Goal: Task Accomplishment & Management: Manage account settings

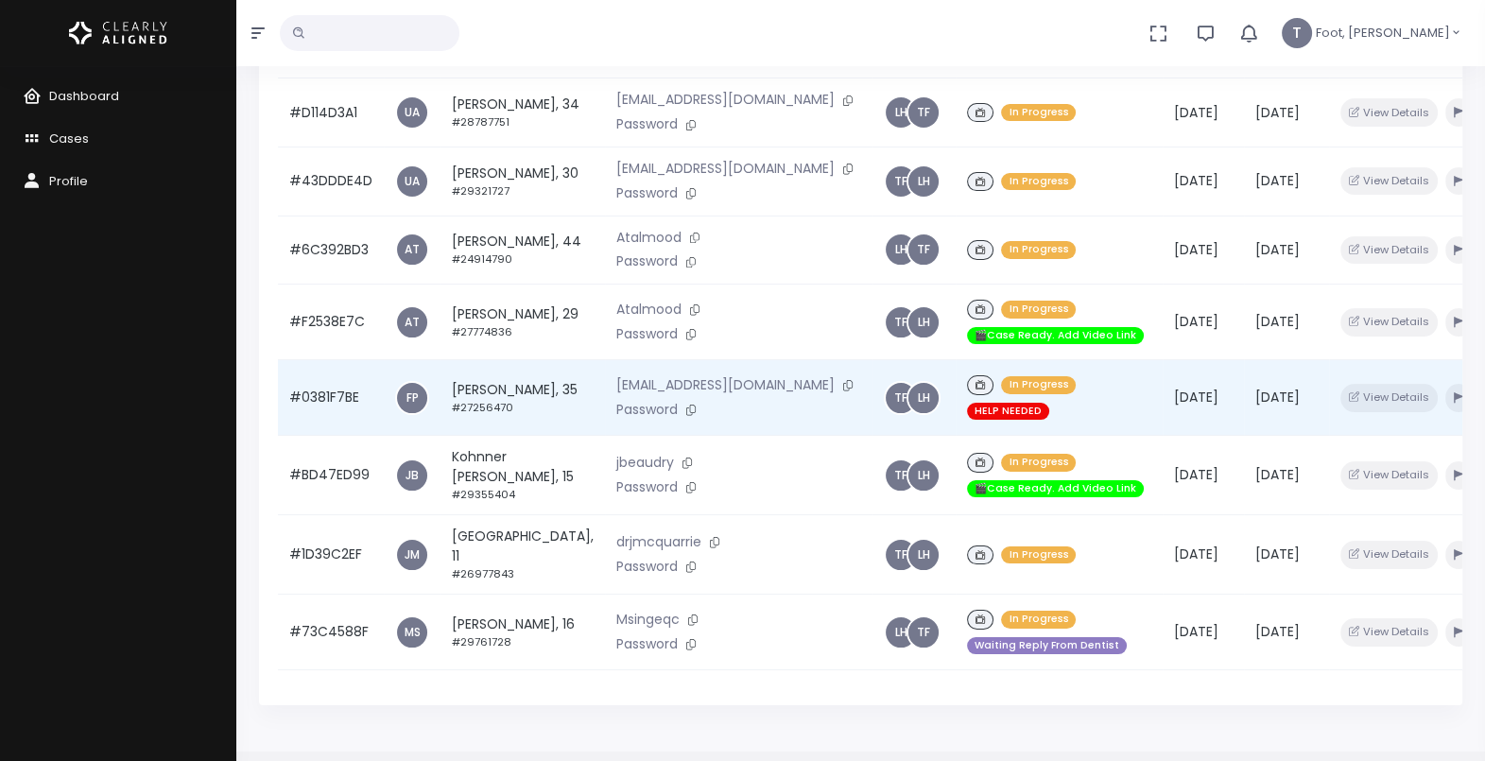
scroll to position [451, 0]
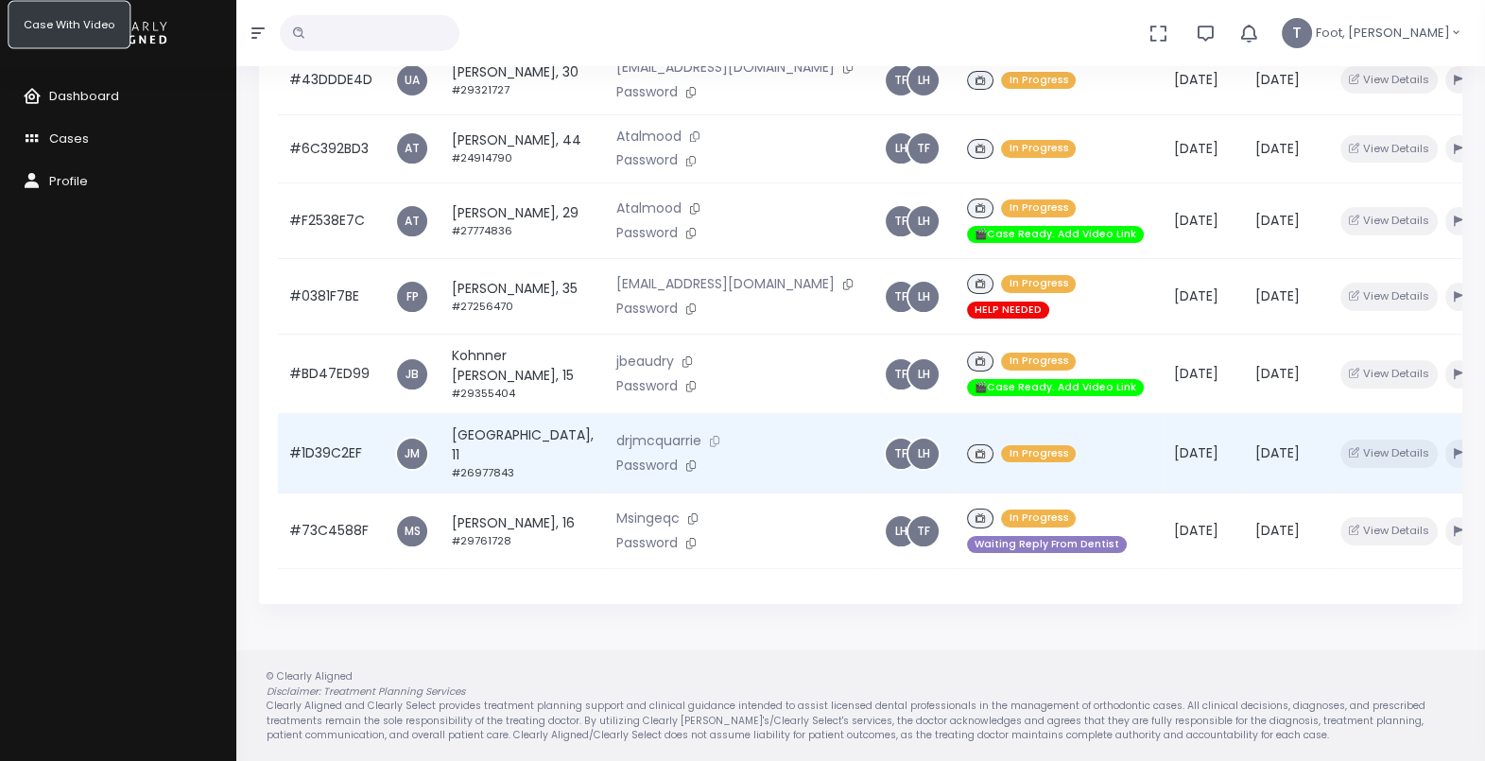
click at [710, 438] on icon at bounding box center [714, 441] width 9 height 10
click at [1454, 449] on icon "button" at bounding box center [1458, 453] width 9 height 10
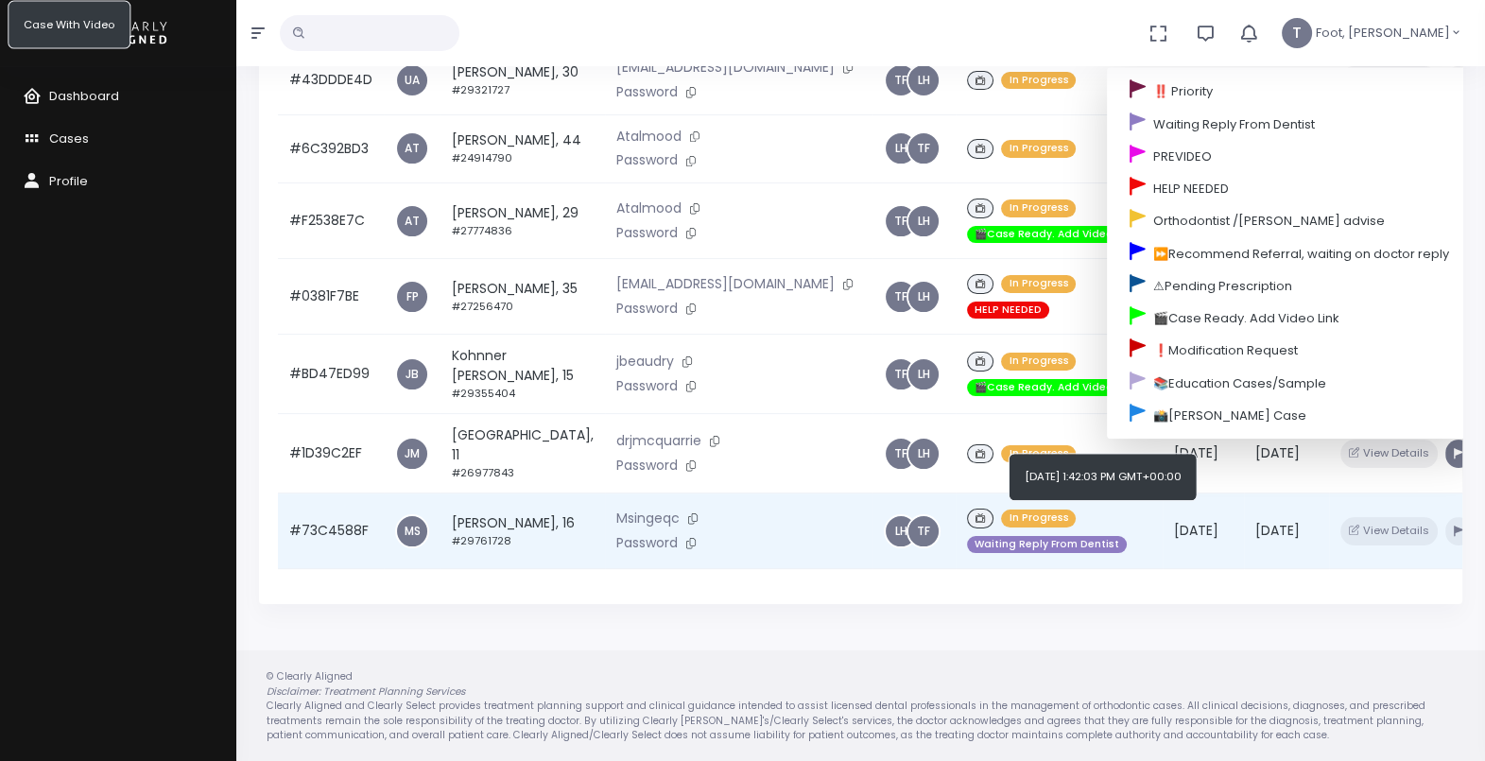
scroll to position [198, 0]
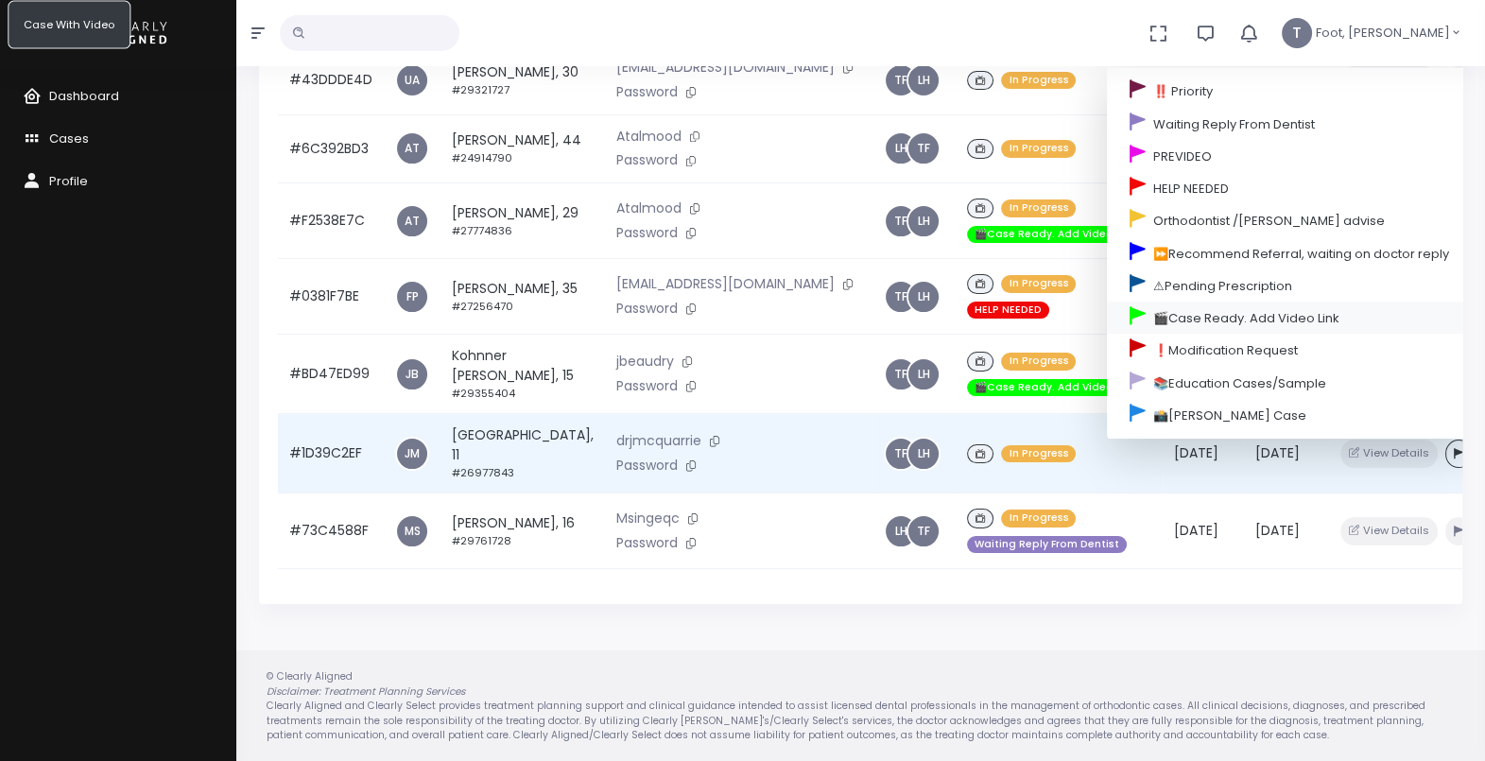
click at [1156, 303] on link "🎬Case Ready. Add Video Link" at bounding box center [1289, 318] width 365 height 32
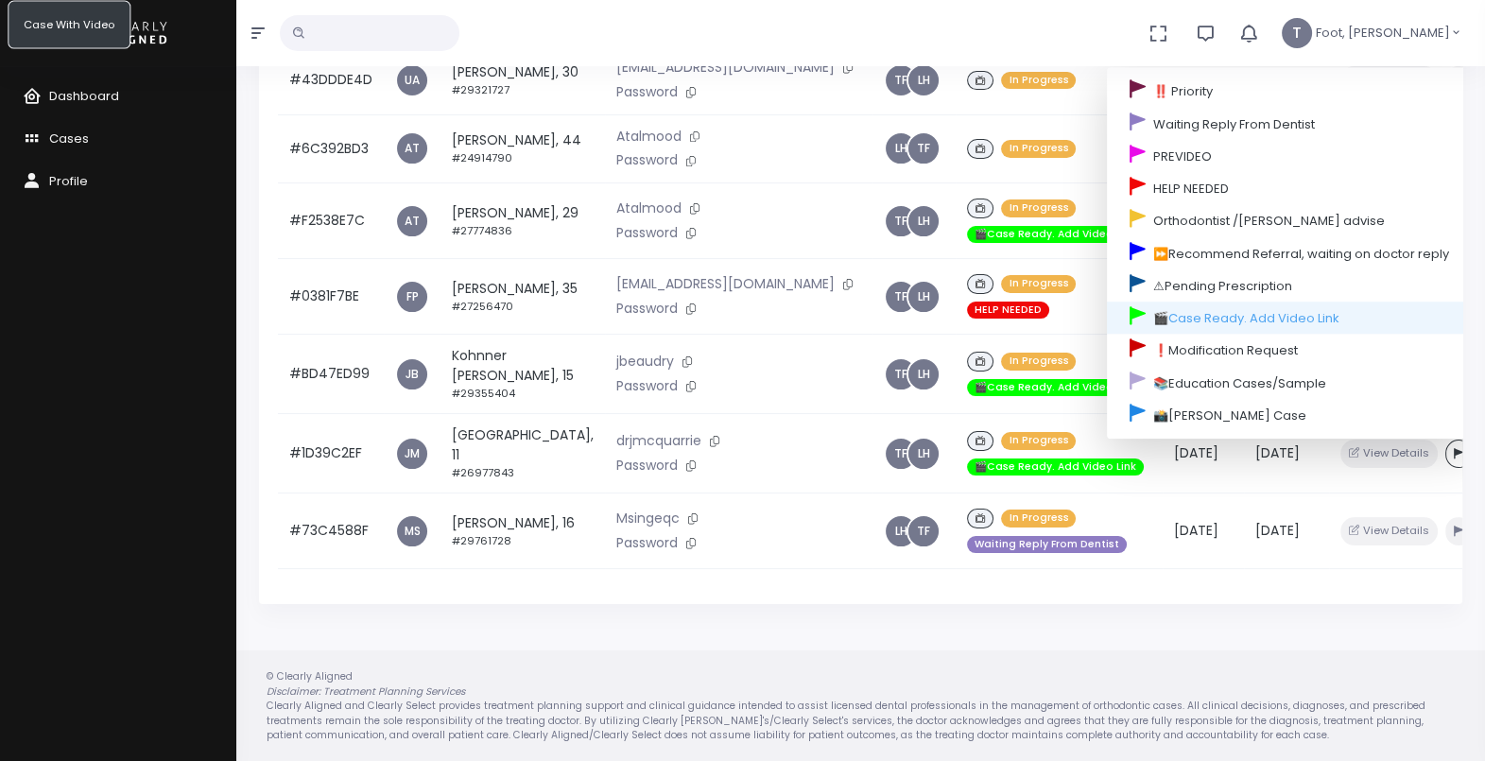
click at [752, 733] on div "© Clearly Aligned Disclaimer: Treatment Planning Services Clearly Aligned and C…" at bounding box center [861, 706] width 1226 height 74
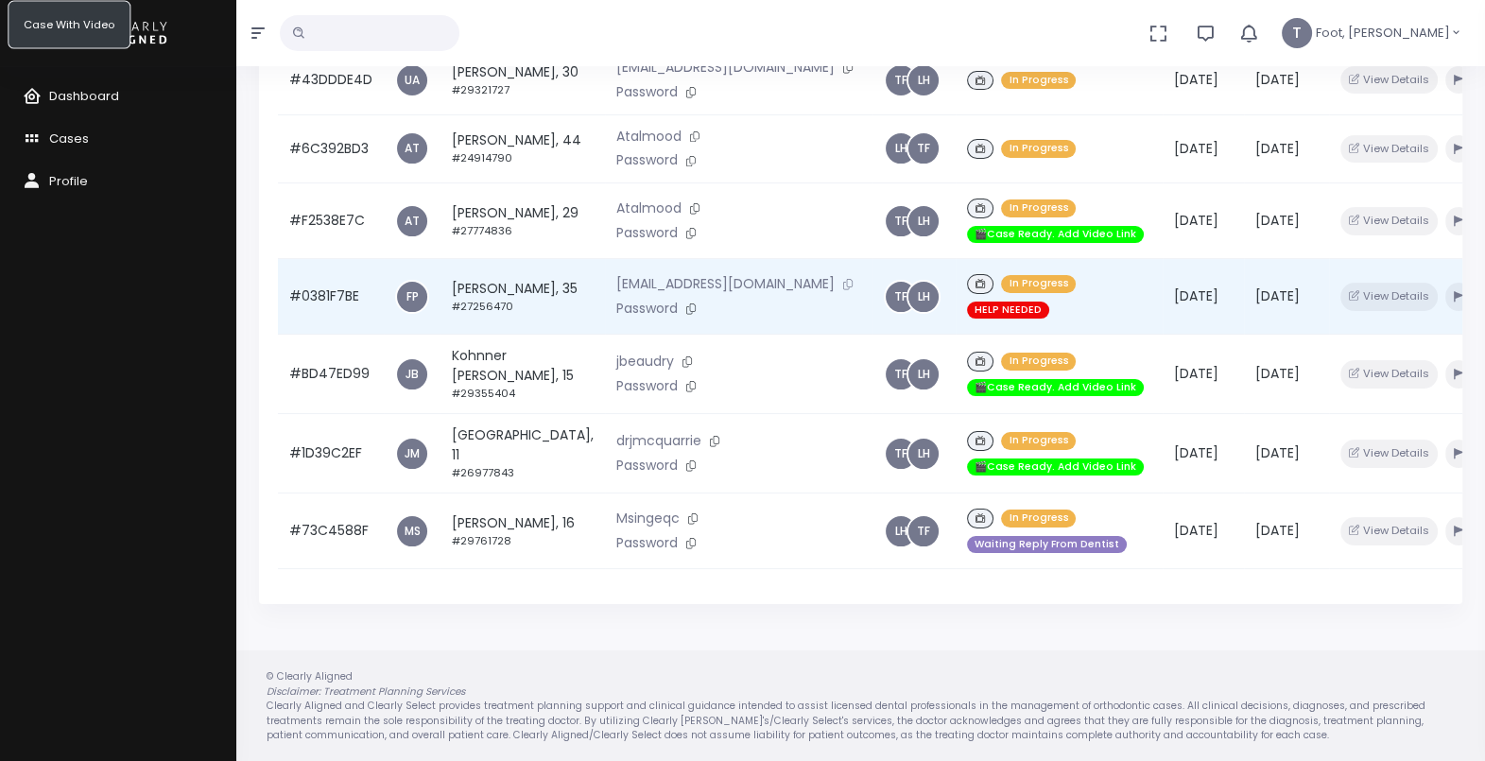
scroll to position [80, 0]
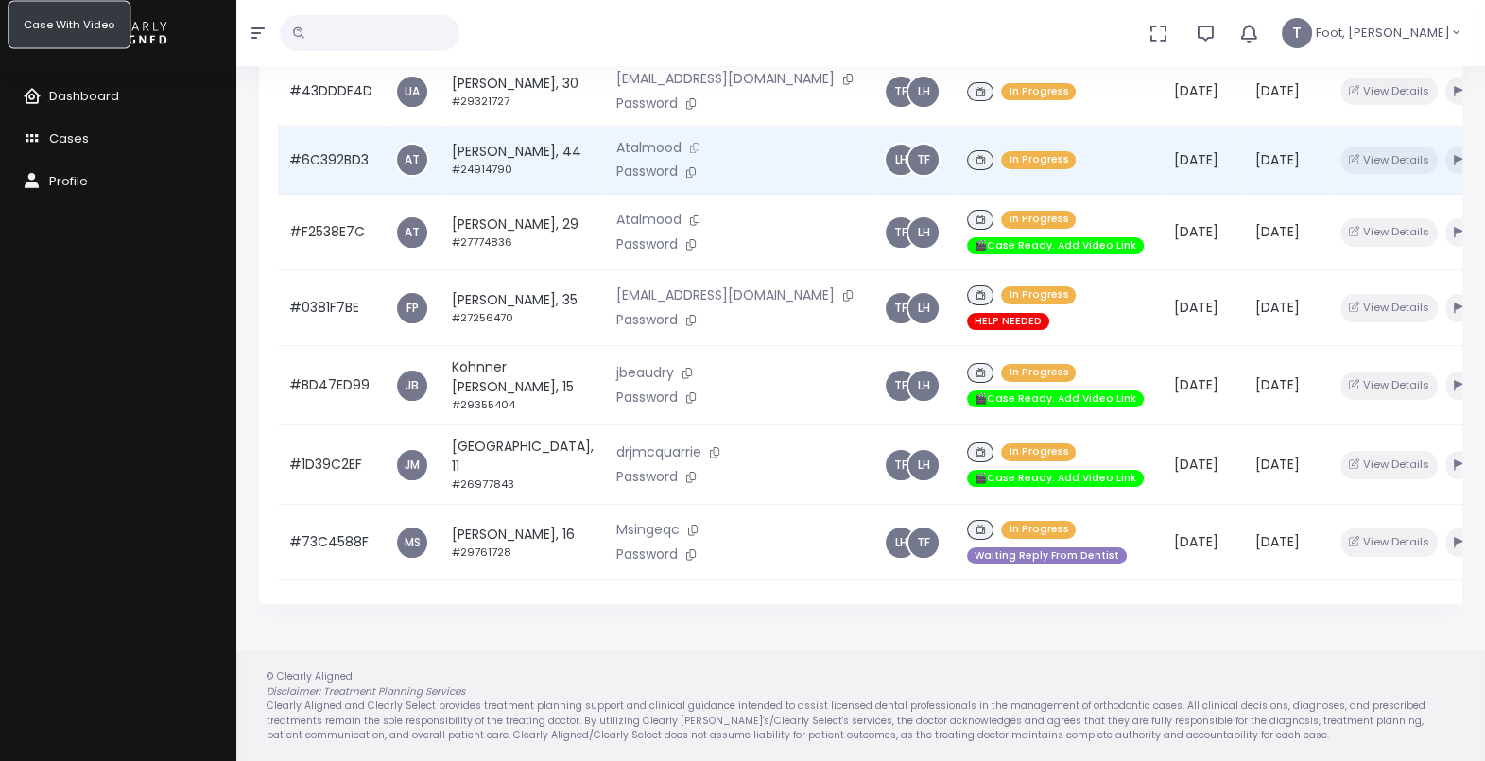
click at [681, 158] on button at bounding box center [694, 148] width 26 height 20
click at [690, 153] on icon at bounding box center [694, 148] width 9 height 10
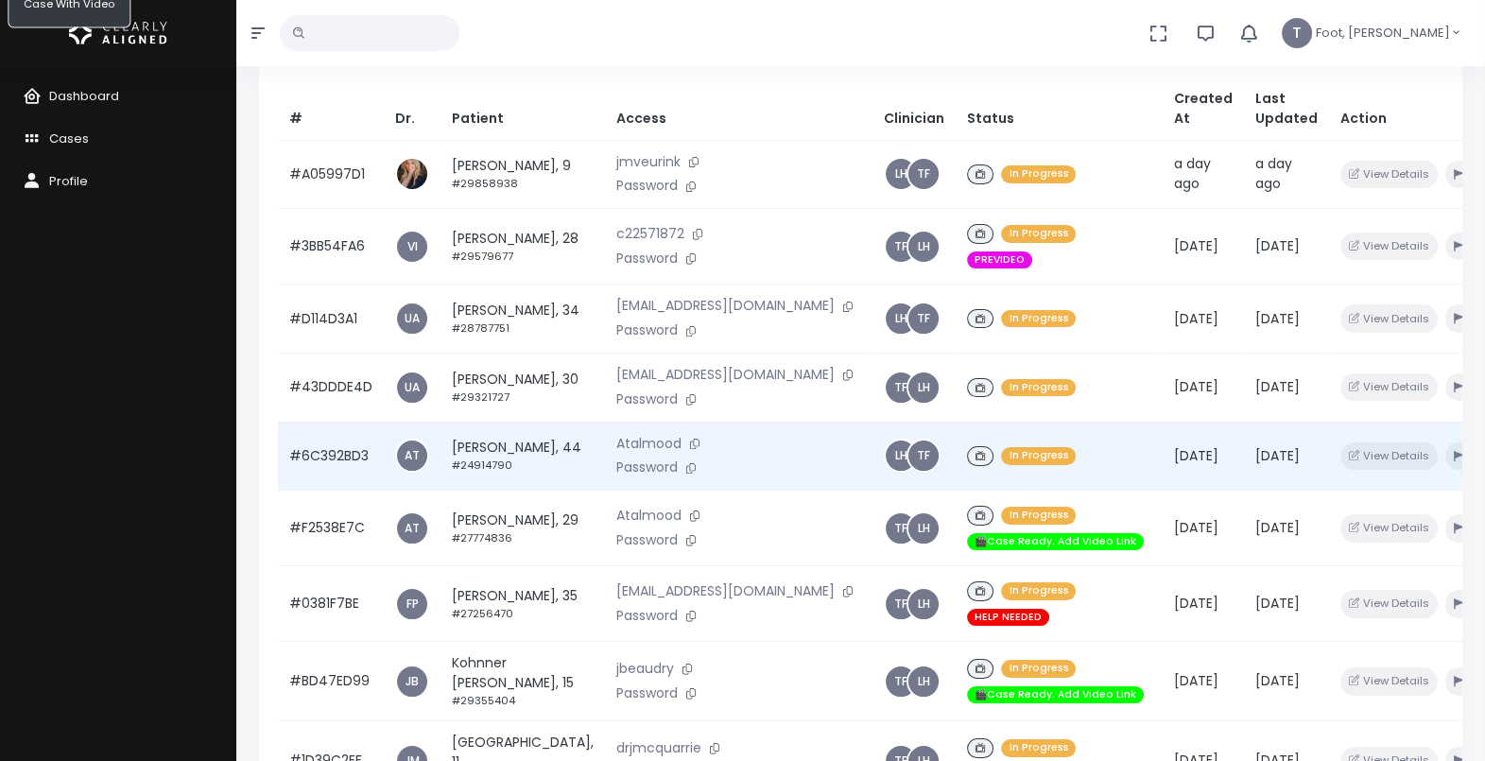
scroll to position [215, 0]
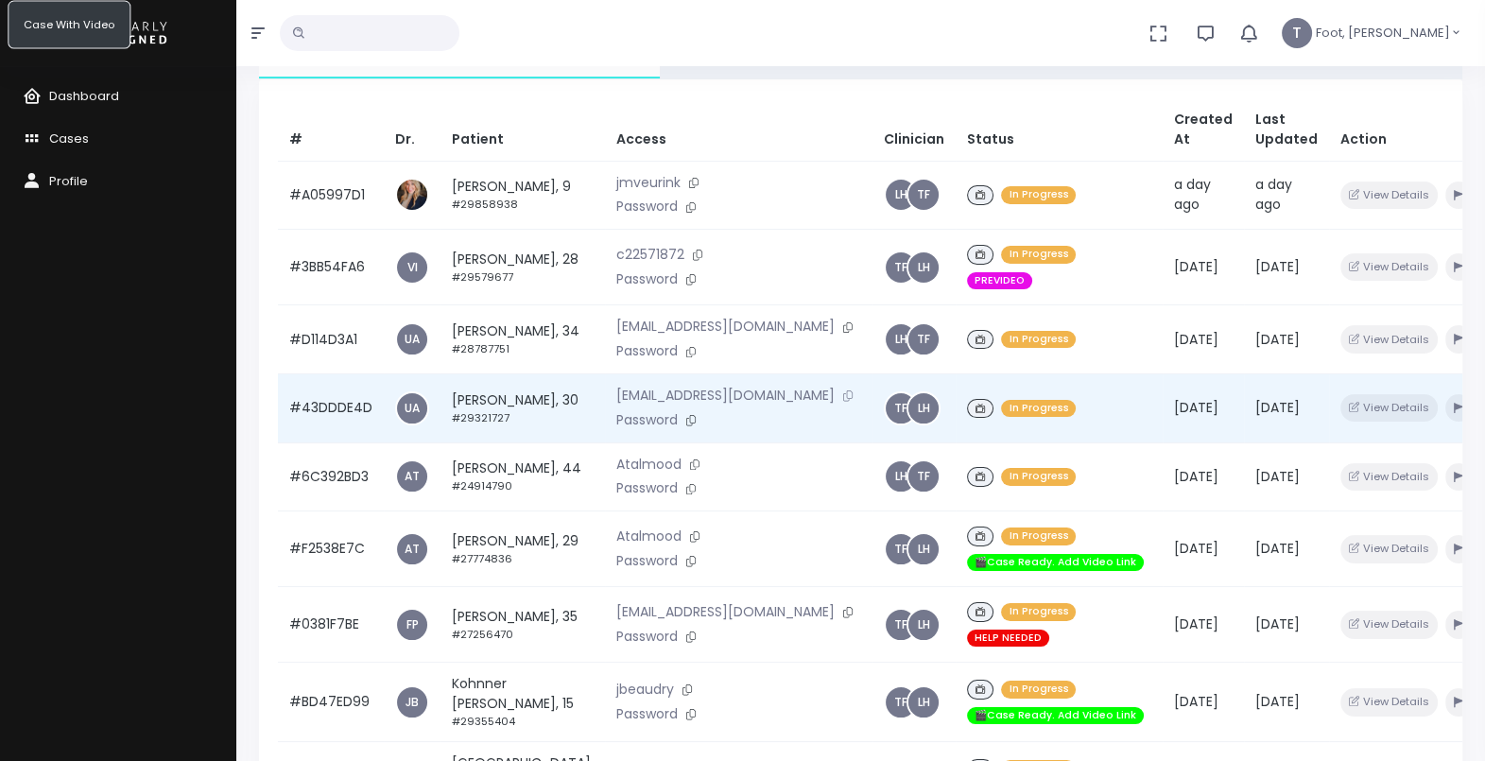
click at [843, 401] on icon at bounding box center [847, 395] width 9 height 10
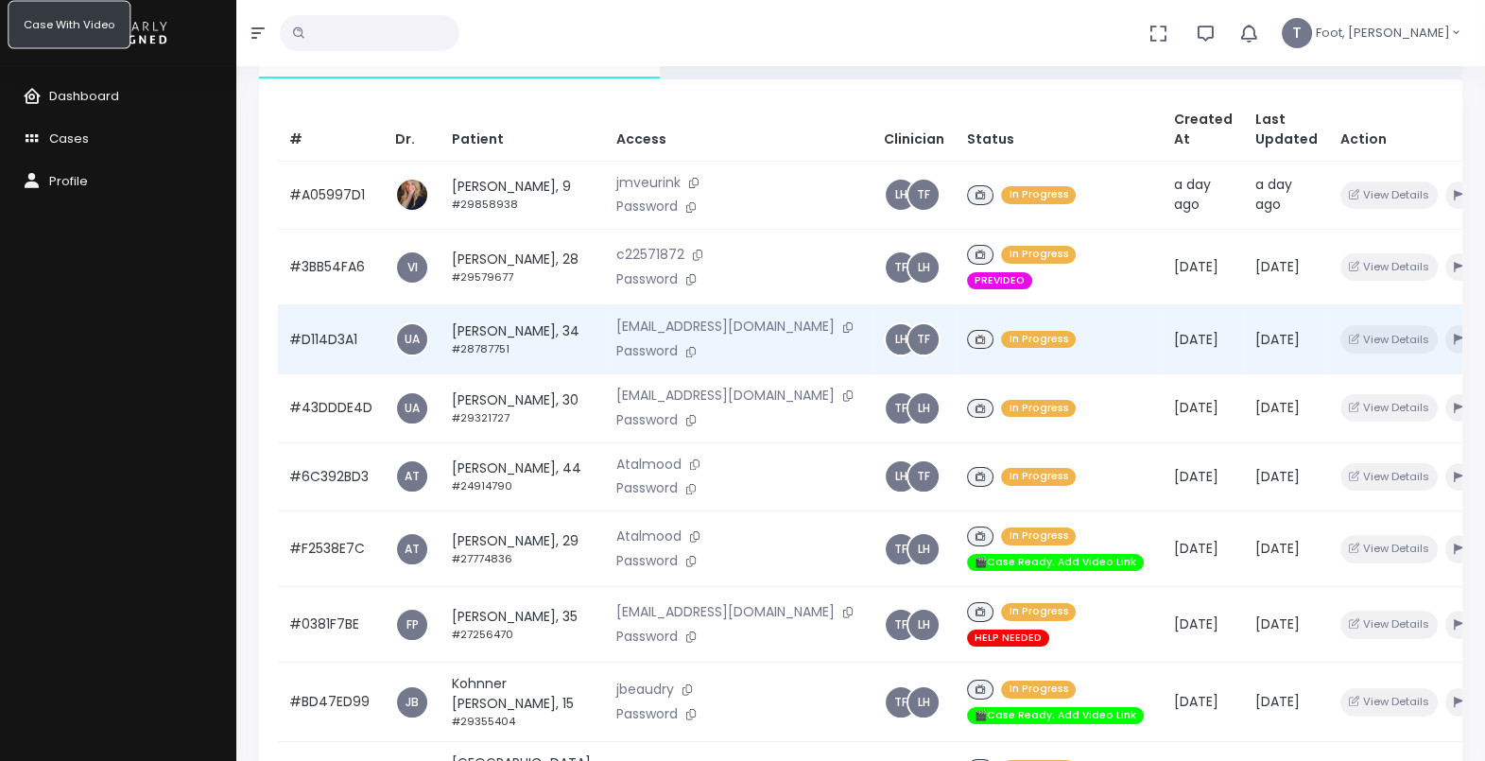
click at [509, 371] on td "[PERSON_NAME], 34 #28787751" at bounding box center [522, 339] width 164 height 69
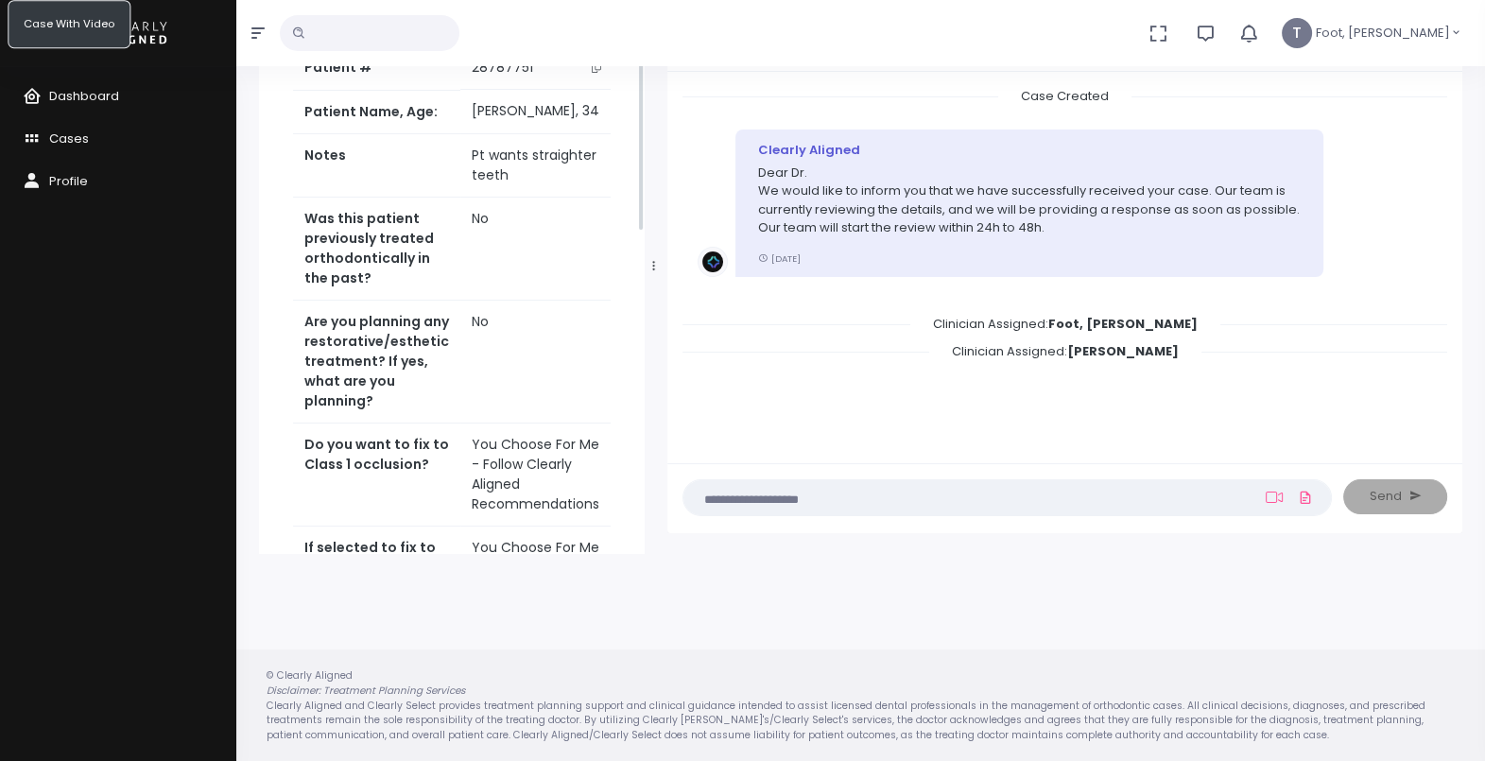
scroll to position [117, 0]
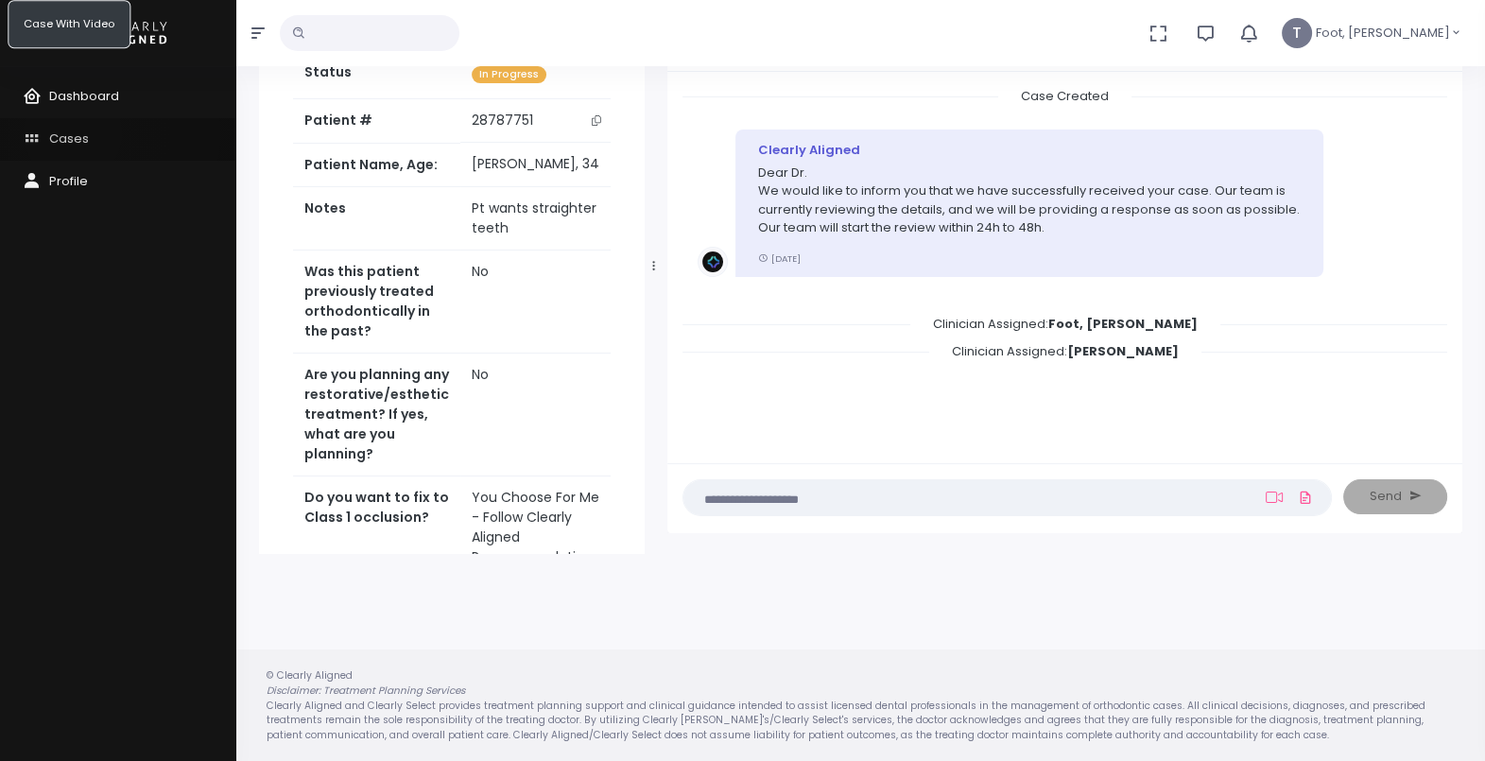
click at [73, 133] on span "Cases" at bounding box center [69, 138] width 40 height 18
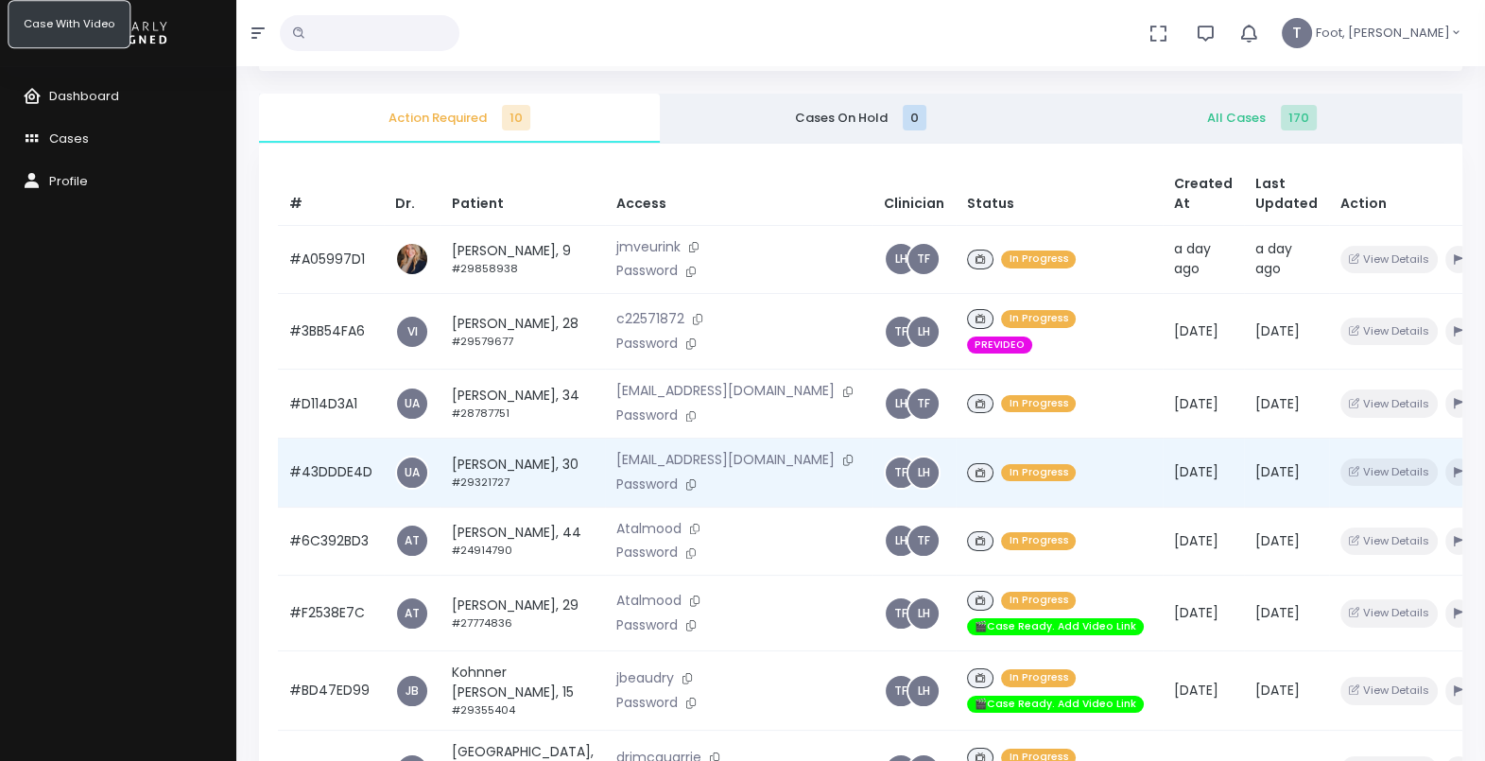
click at [525, 487] on td "[PERSON_NAME], 30 #29321727" at bounding box center [522, 472] width 164 height 69
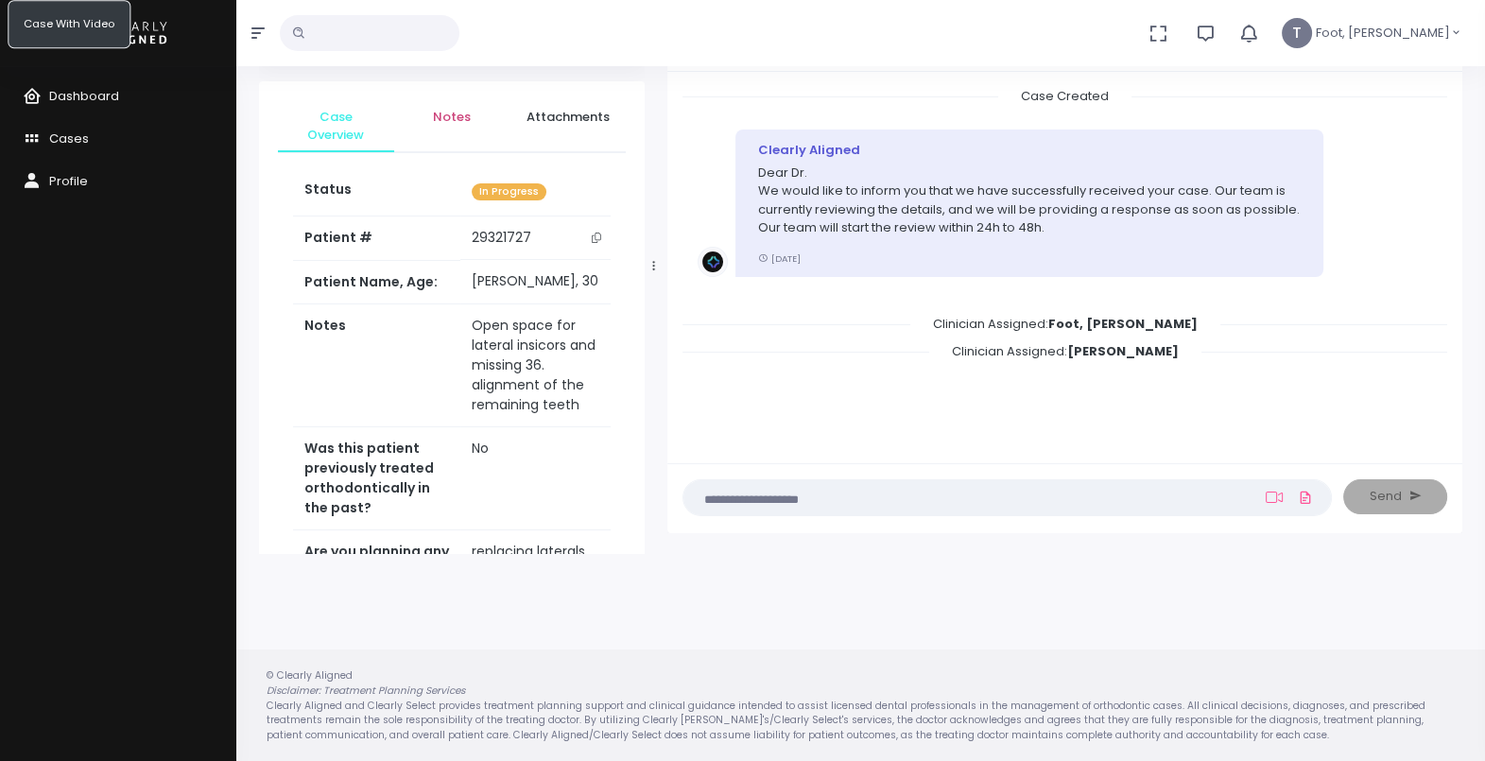
click at [454, 123] on span "Notes" at bounding box center [452, 117] width 86 height 19
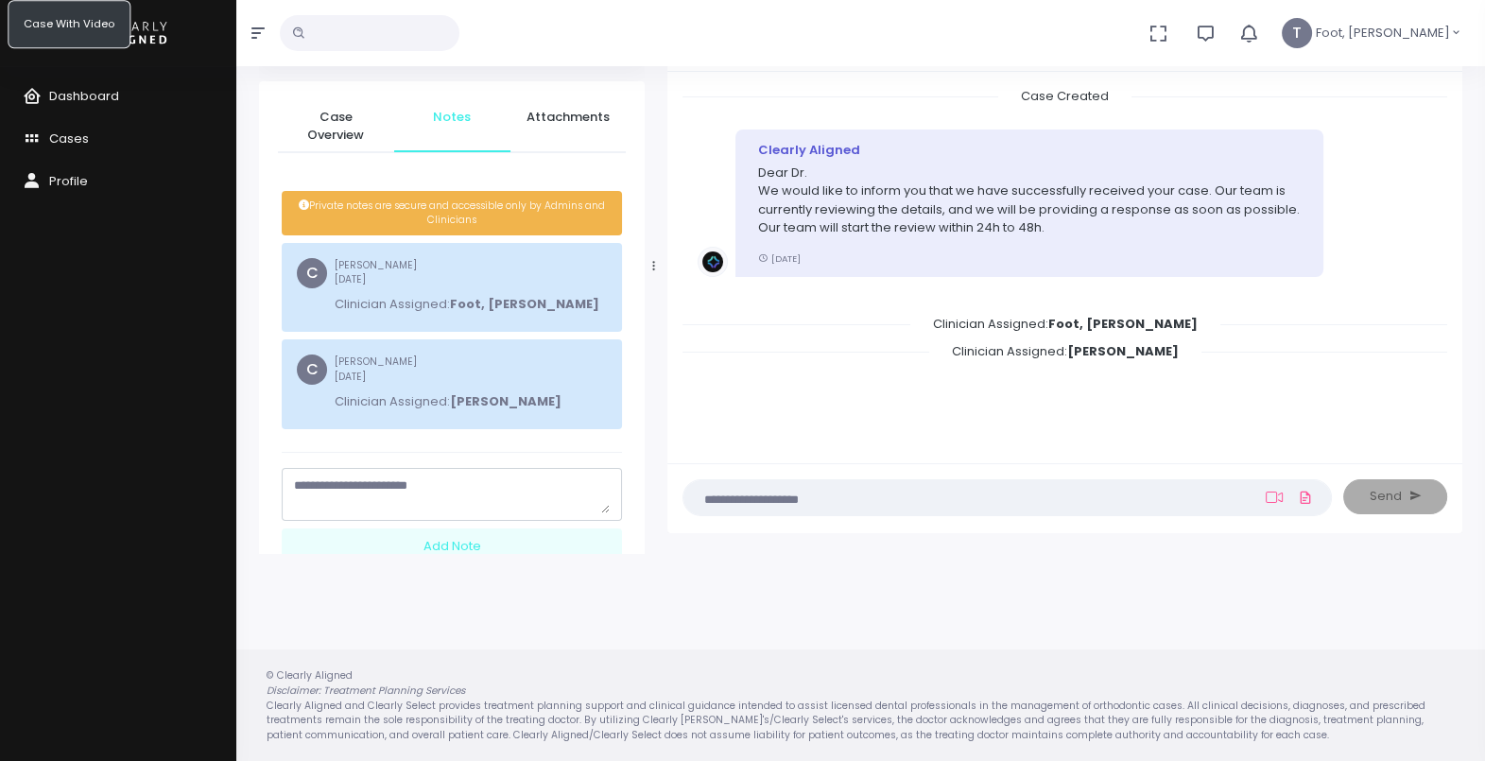
click at [391, 482] on textarea "scrollable content" at bounding box center [452, 494] width 316 height 37
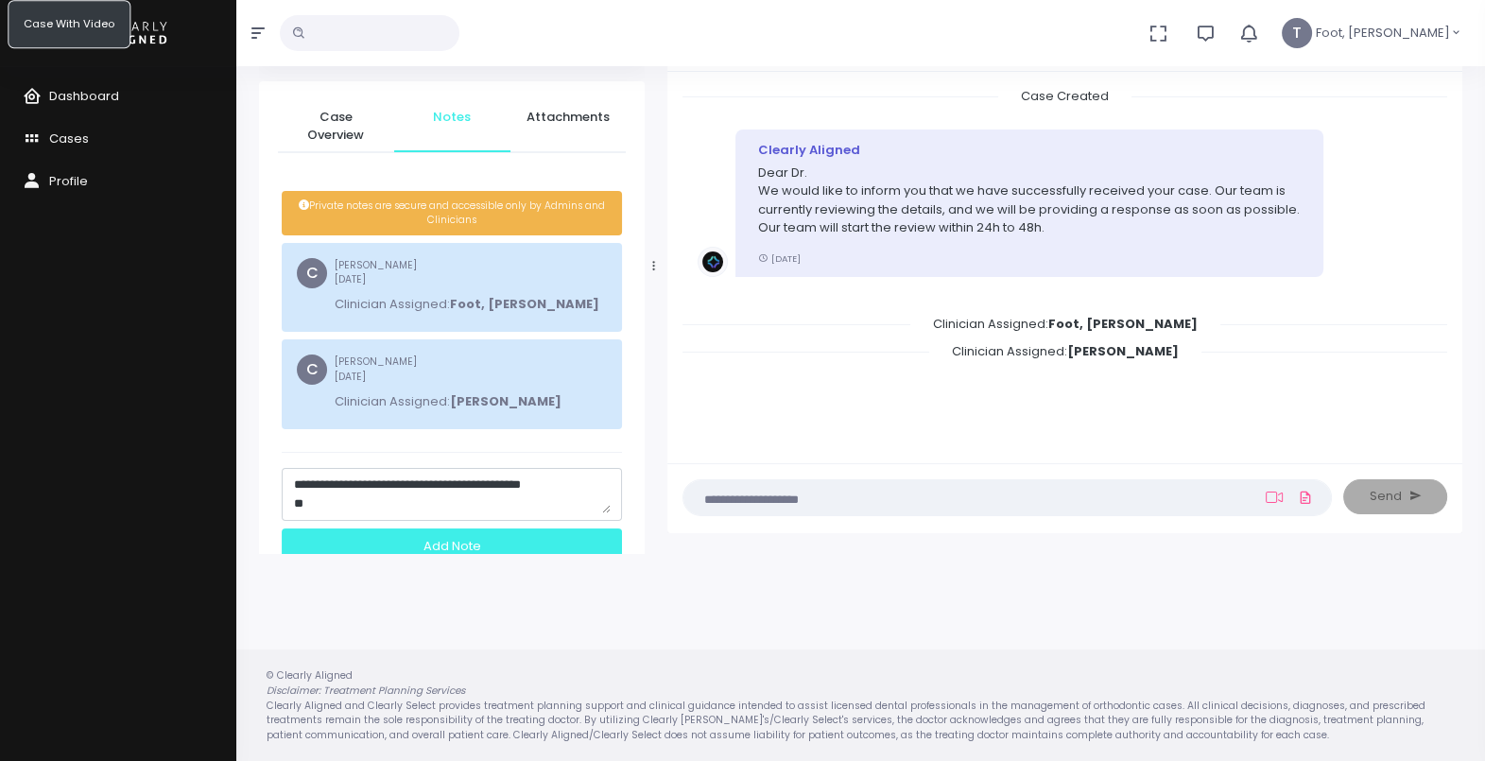
type textarea "**********"
click at [447, 547] on div "Add Note" at bounding box center [452, 545] width 340 height 35
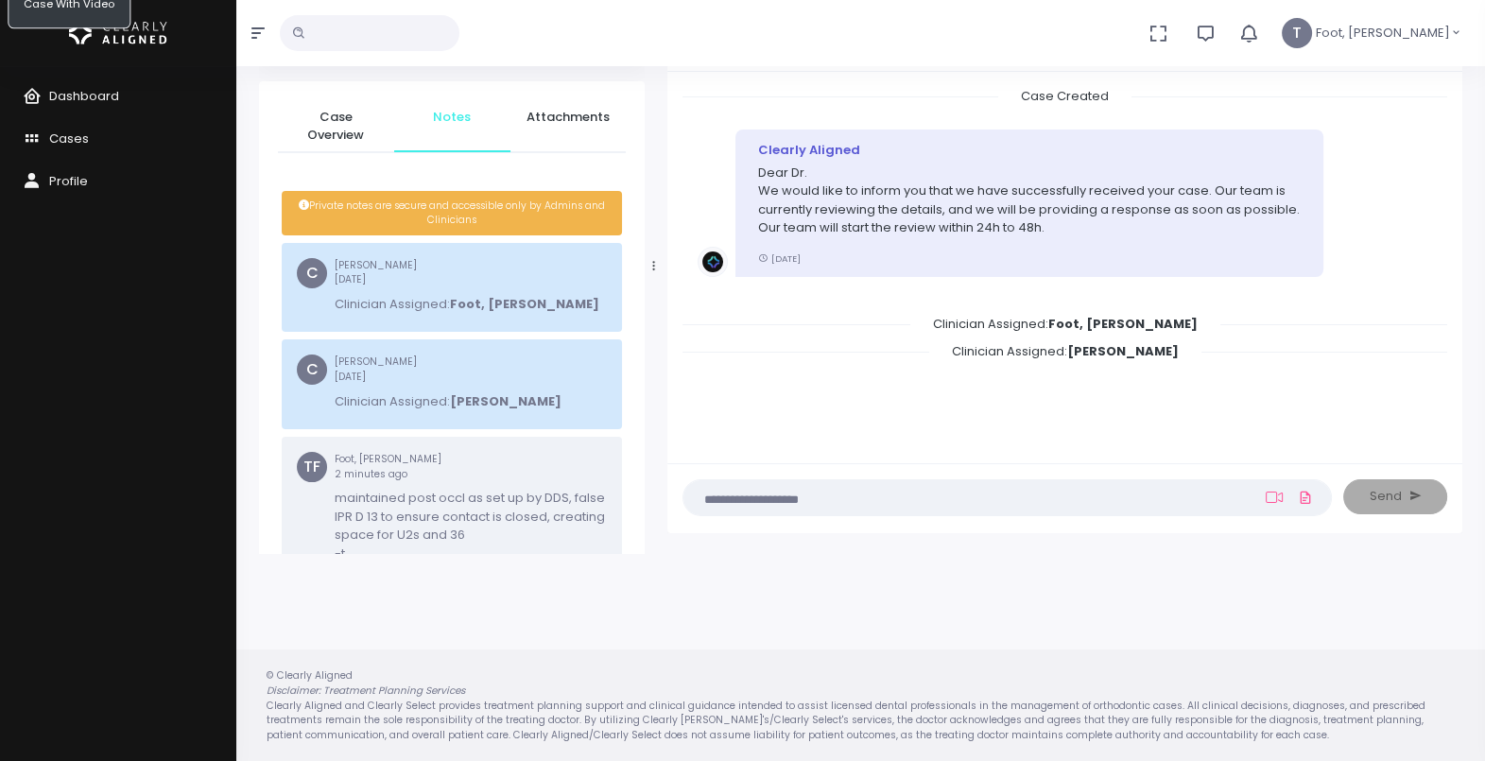
scroll to position [0, 0]
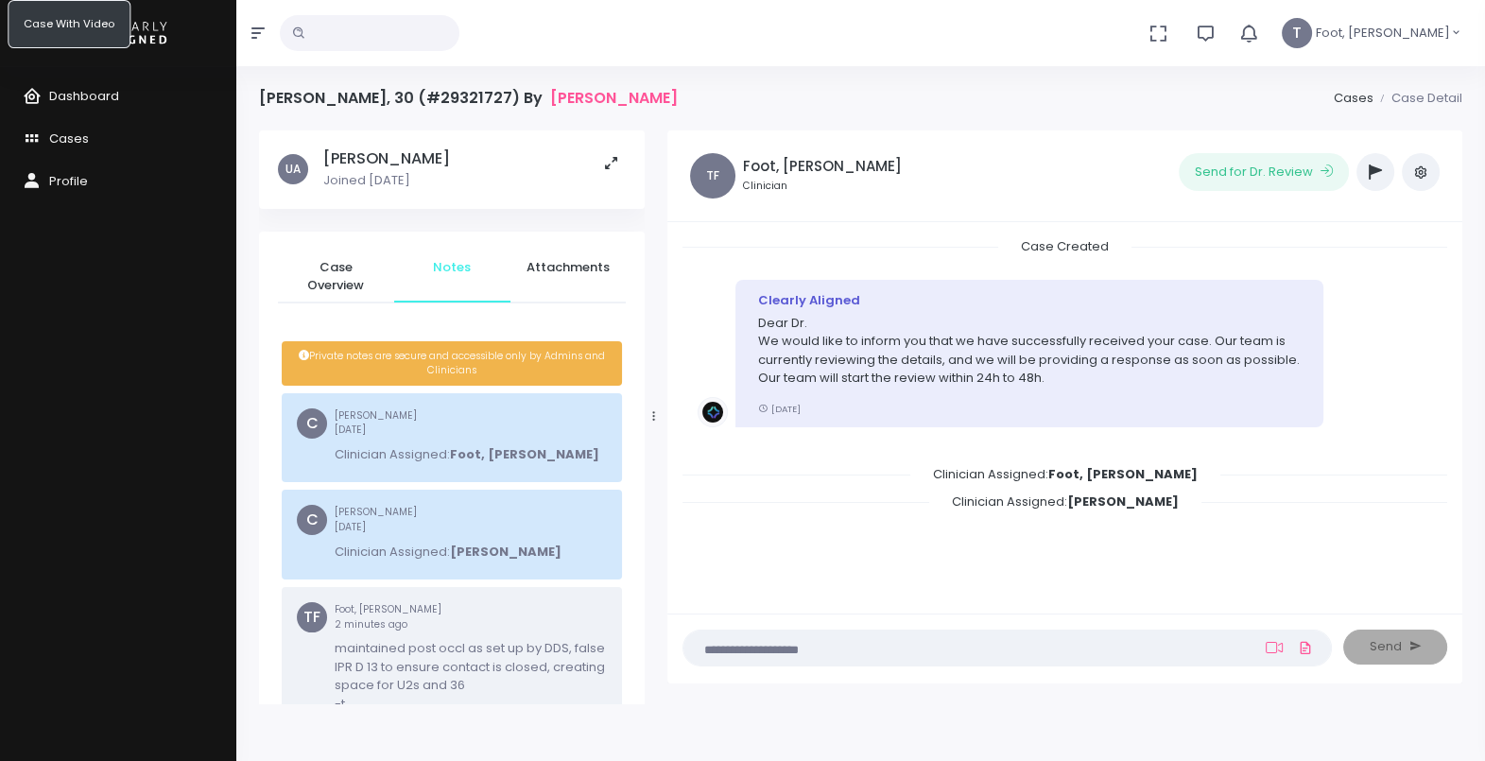
click at [1380, 179] on icon "button" at bounding box center [1375, 171] width 13 height 15
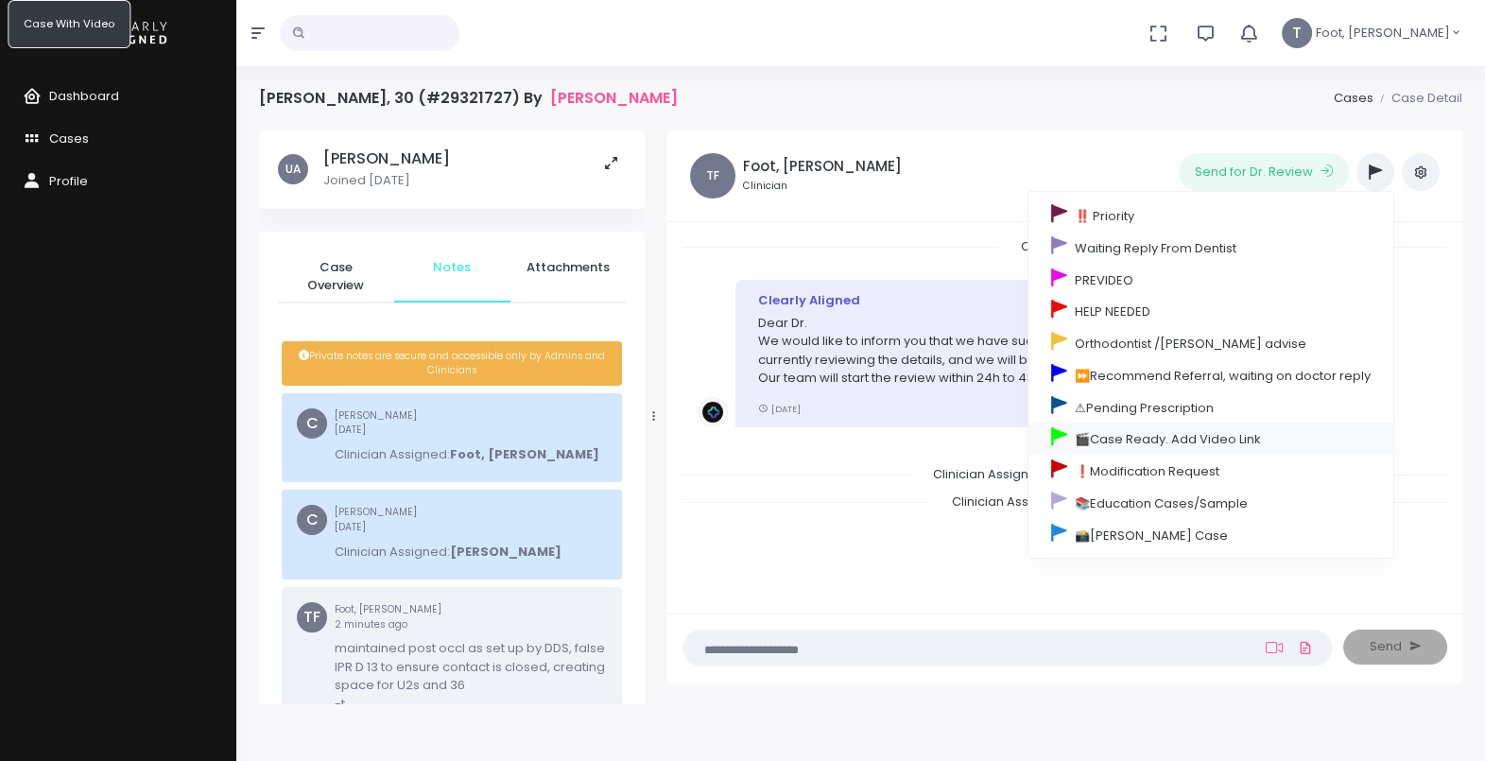
click at [1117, 430] on link "🎬Case Ready. Add Video Link" at bounding box center [1210, 439] width 365 height 32
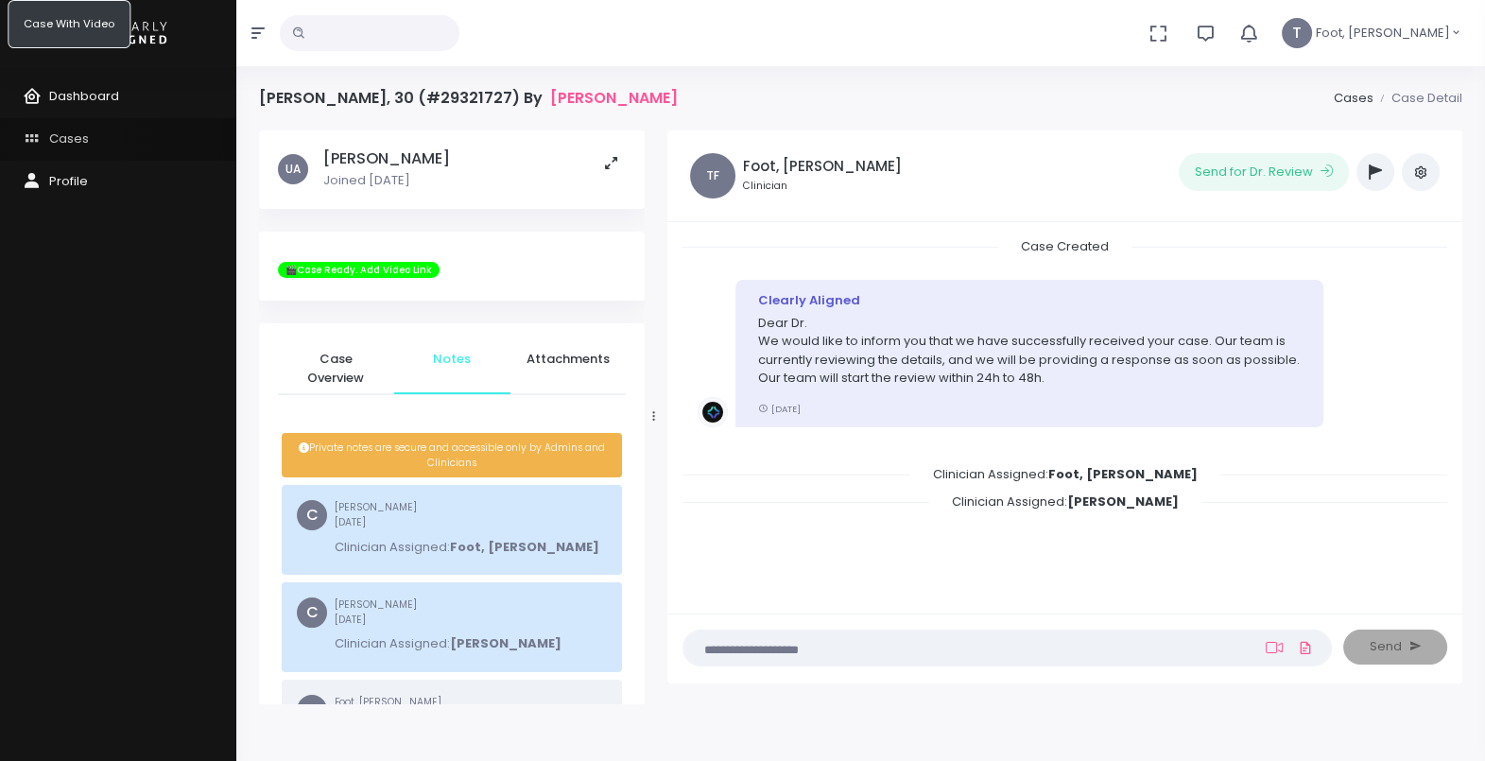
click at [73, 133] on span "Cases" at bounding box center [69, 138] width 40 height 18
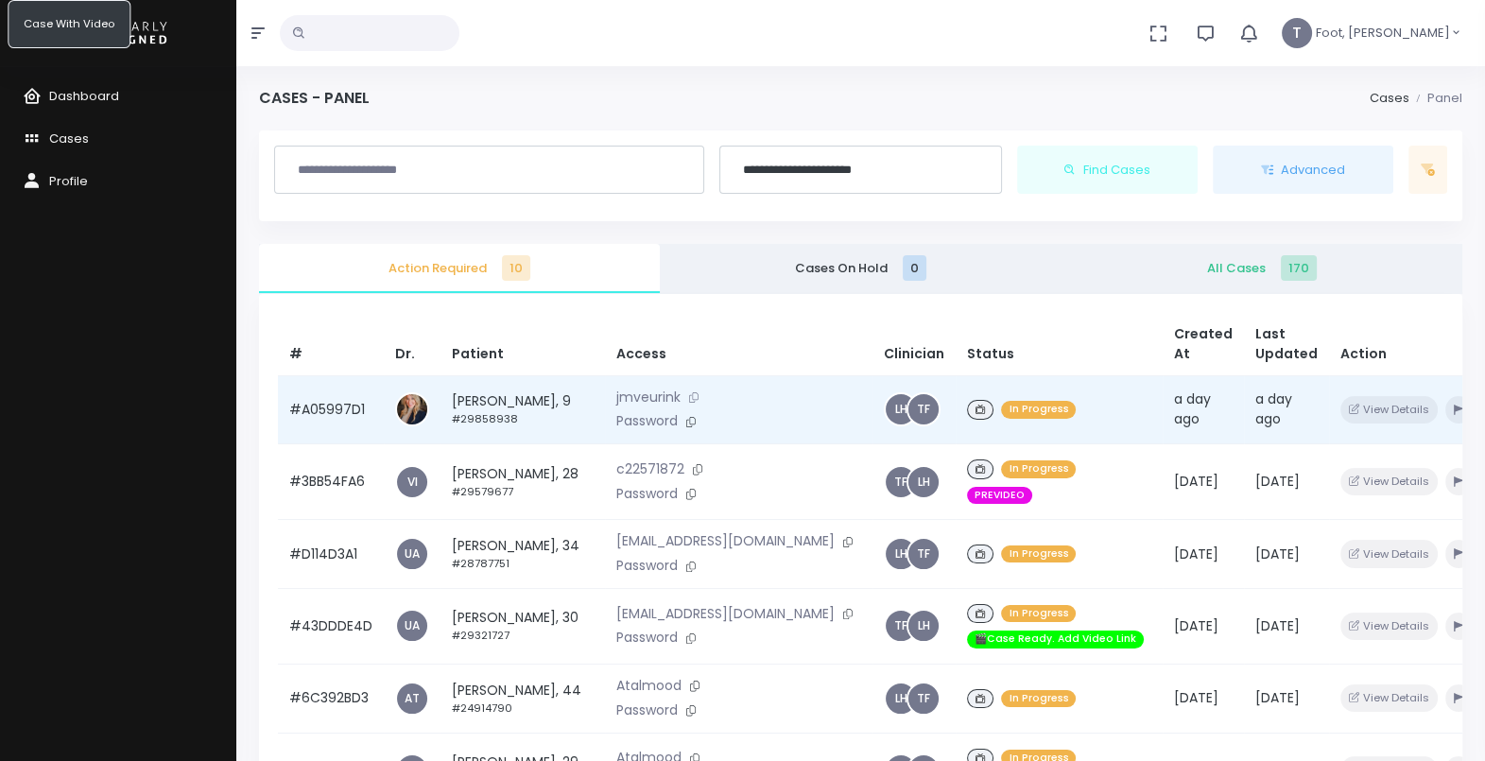
click at [689, 402] on icon at bounding box center [693, 397] width 9 height 10
click at [1445, 412] on button "button" at bounding box center [1458, 409] width 26 height 27
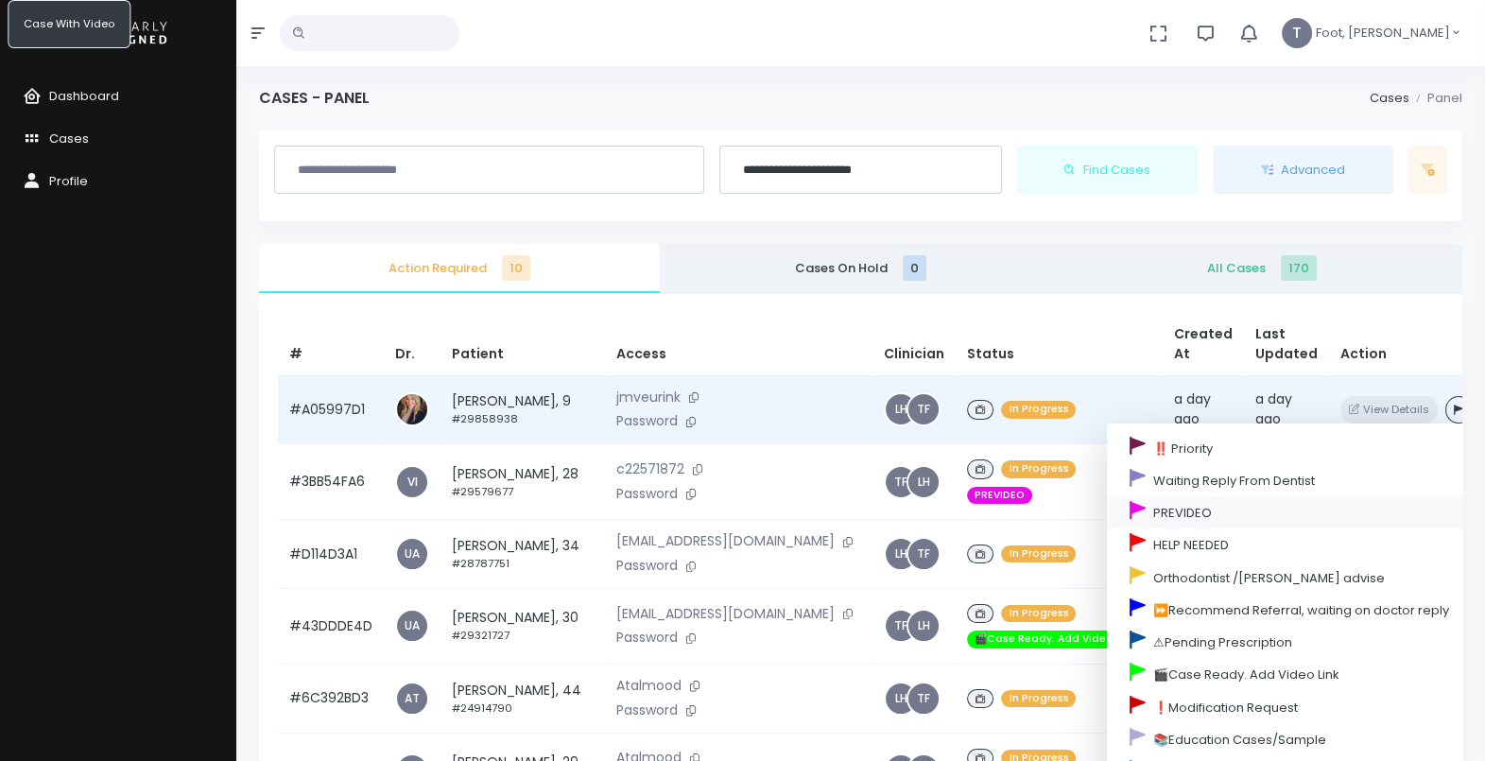
click at [1176, 510] on link "PREVIDEO" at bounding box center [1289, 512] width 365 height 32
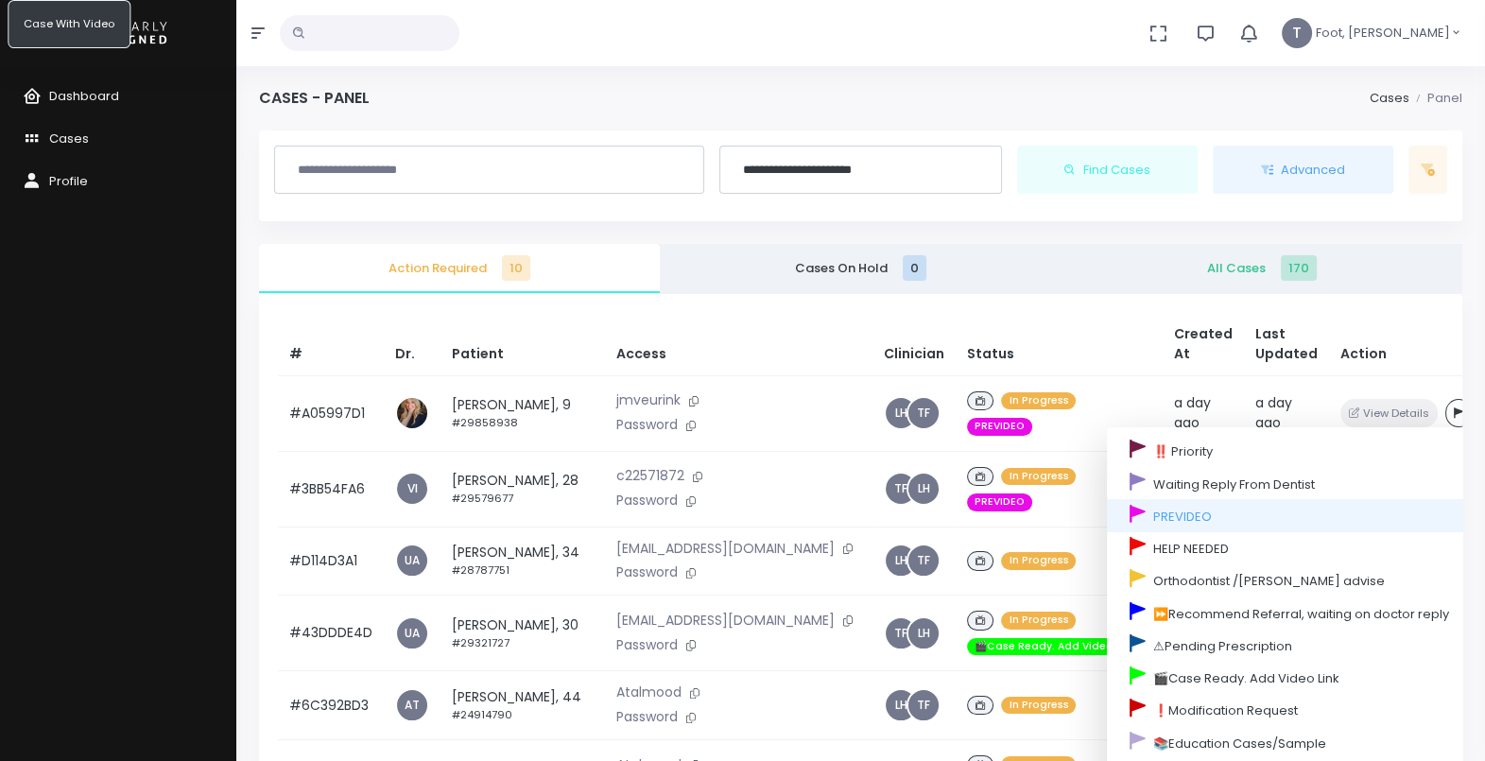
click at [1065, 220] on div "**********" at bounding box center [860, 176] width 1203 height 92
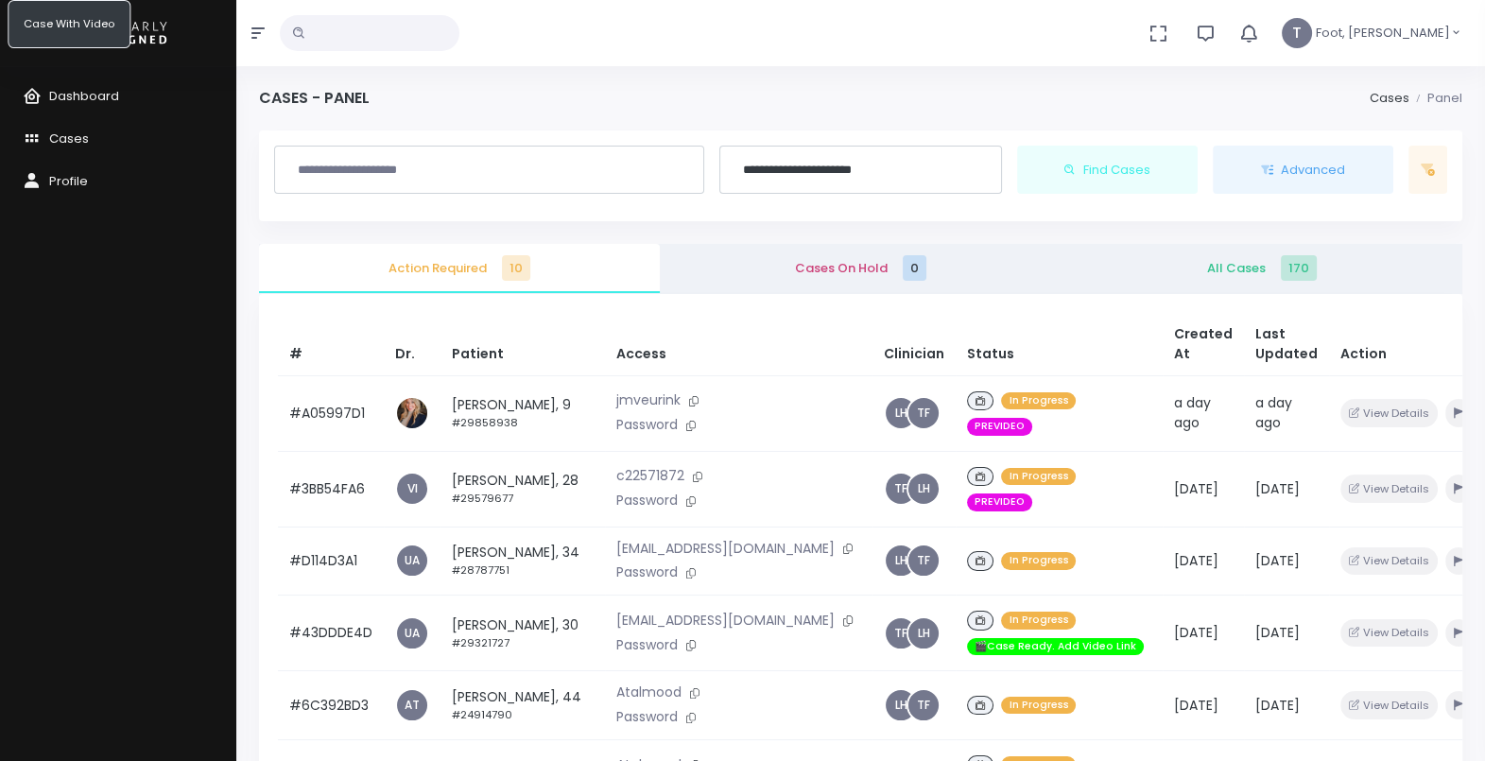
click at [809, 268] on span "Cases On Hold 0" at bounding box center [860, 268] width 371 height 19
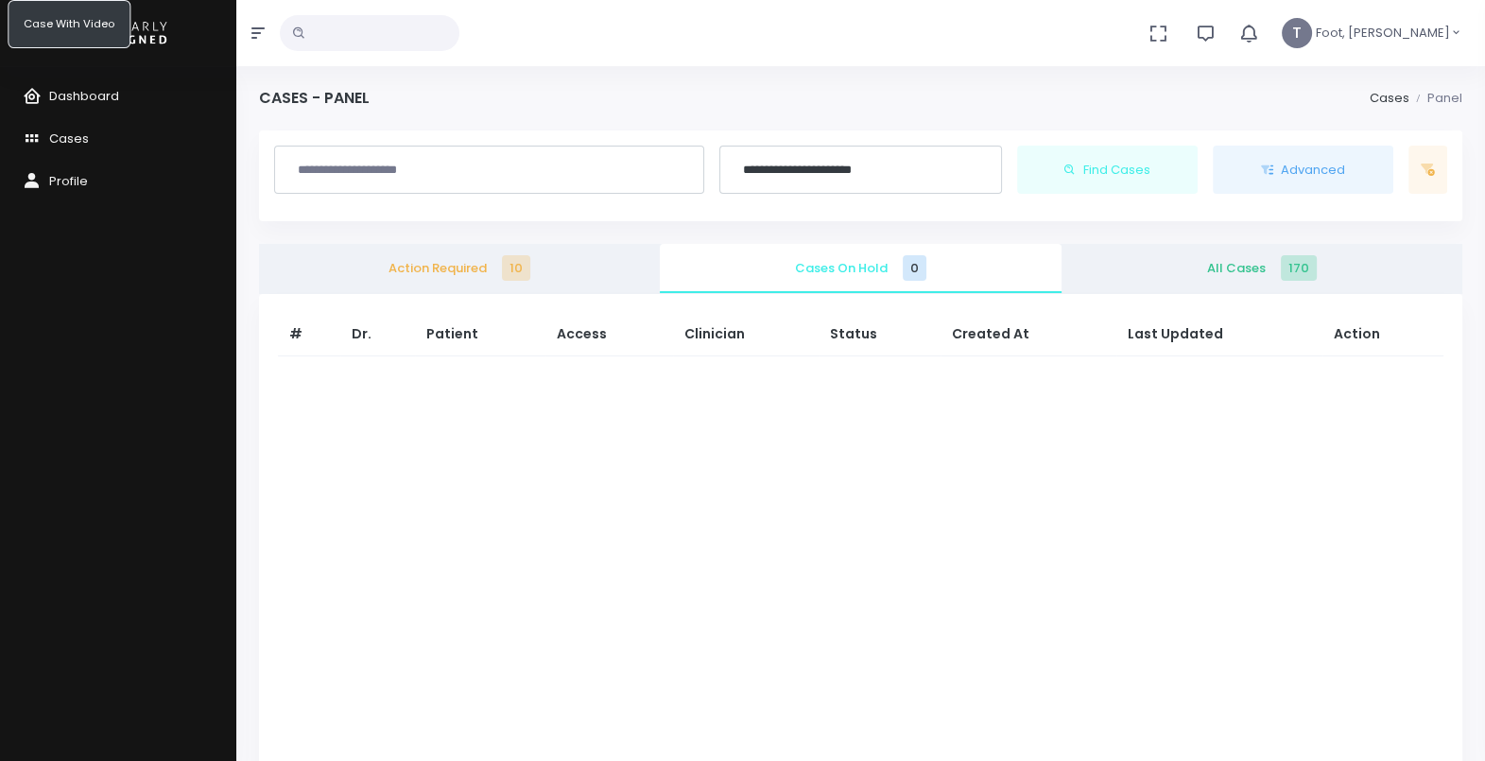
click at [478, 262] on span "Action Required 10" at bounding box center [459, 268] width 371 height 19
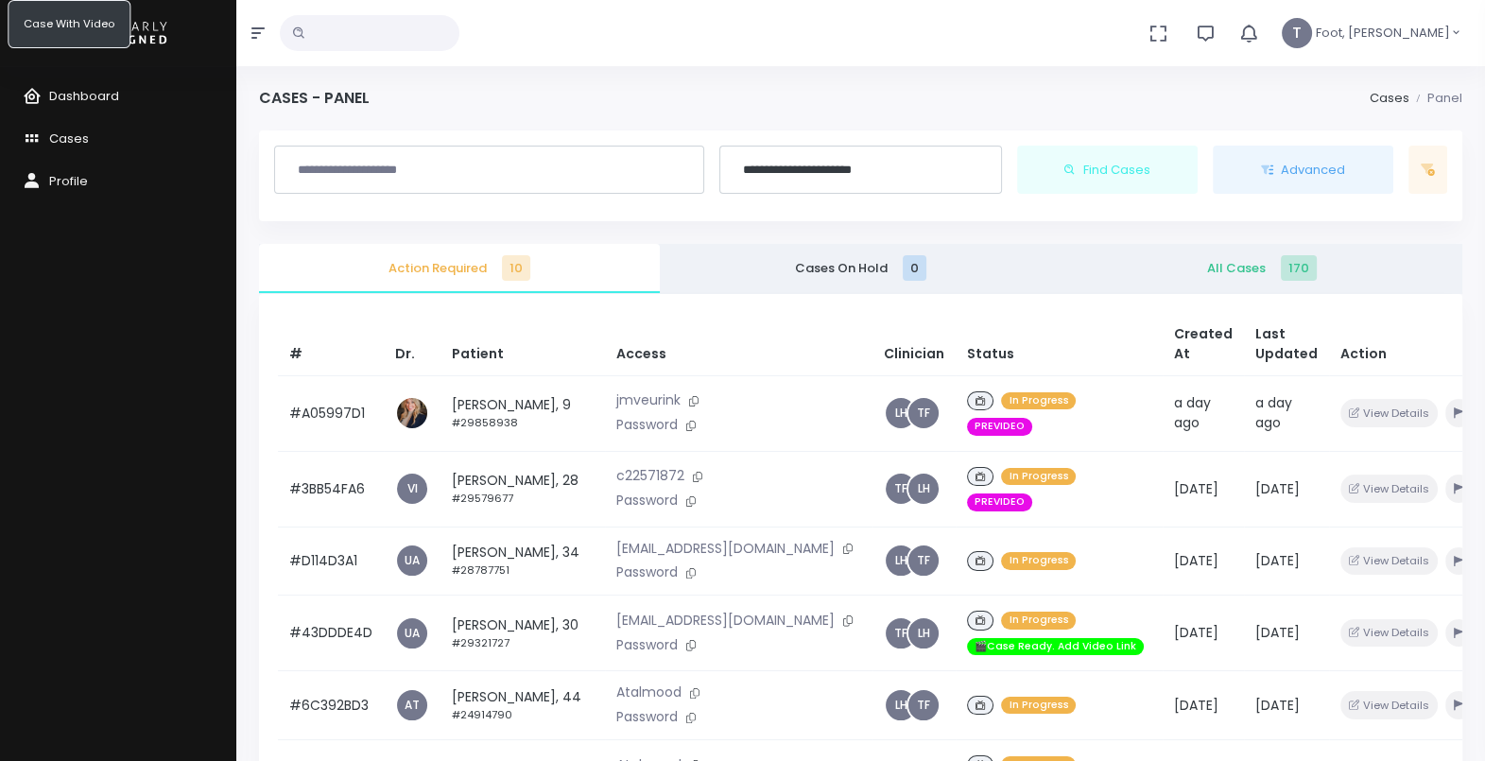
click at [1259, 36] on icon "button" at bounding box center [1248, 33] width 21 height 21
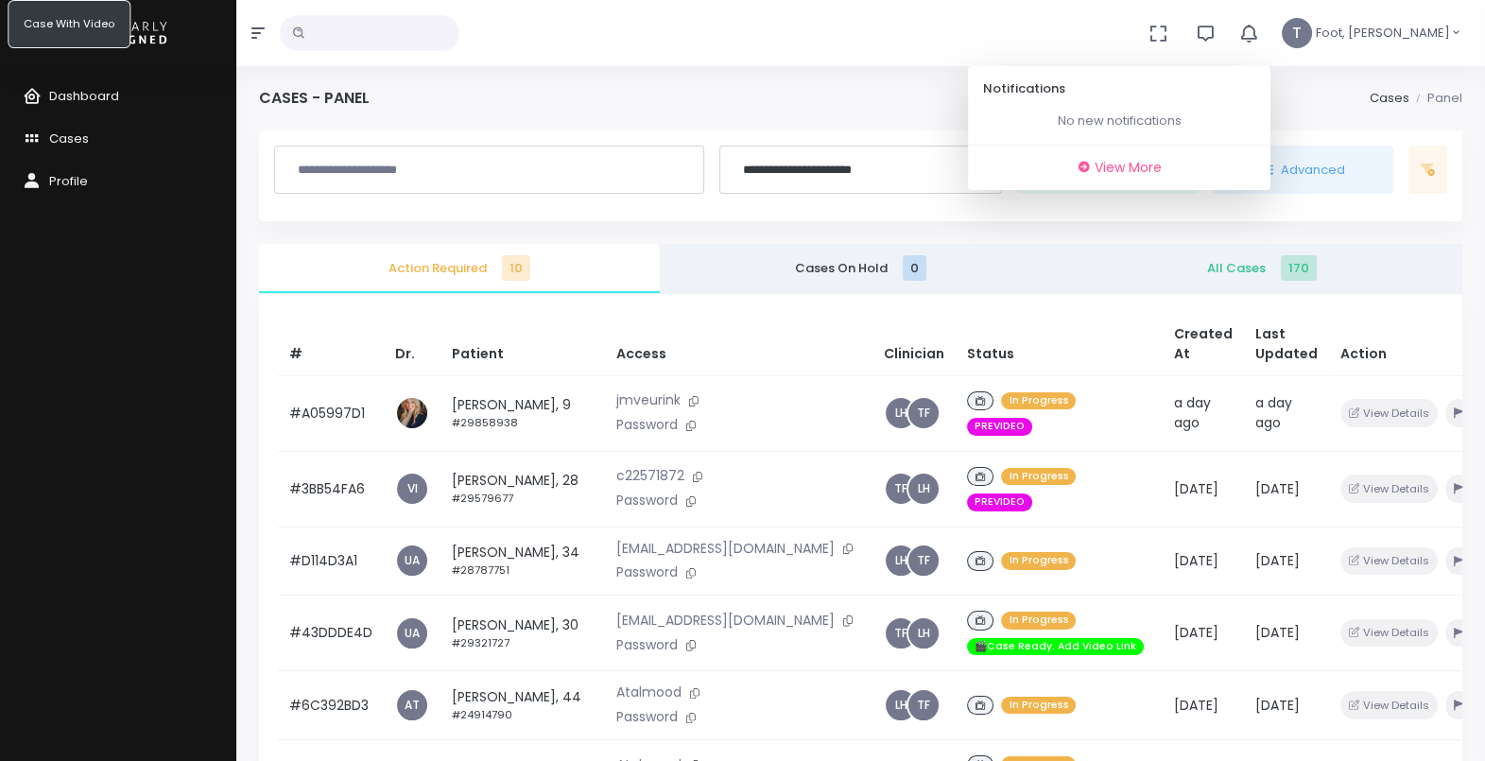
click at [1259, 36] on icon "button" at bounding box center [1248, 33] width 21 height 21
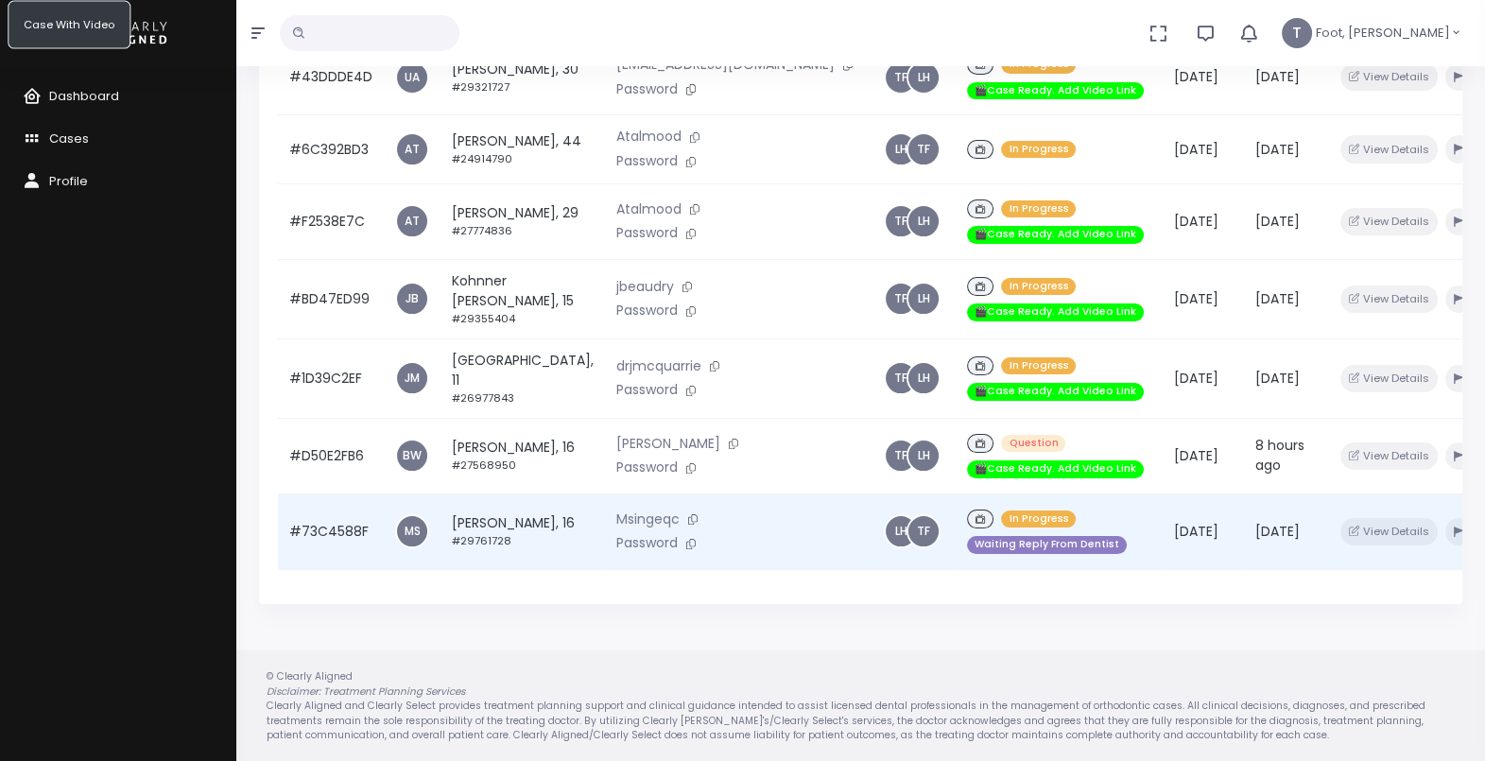
scroll to position [24, 0]
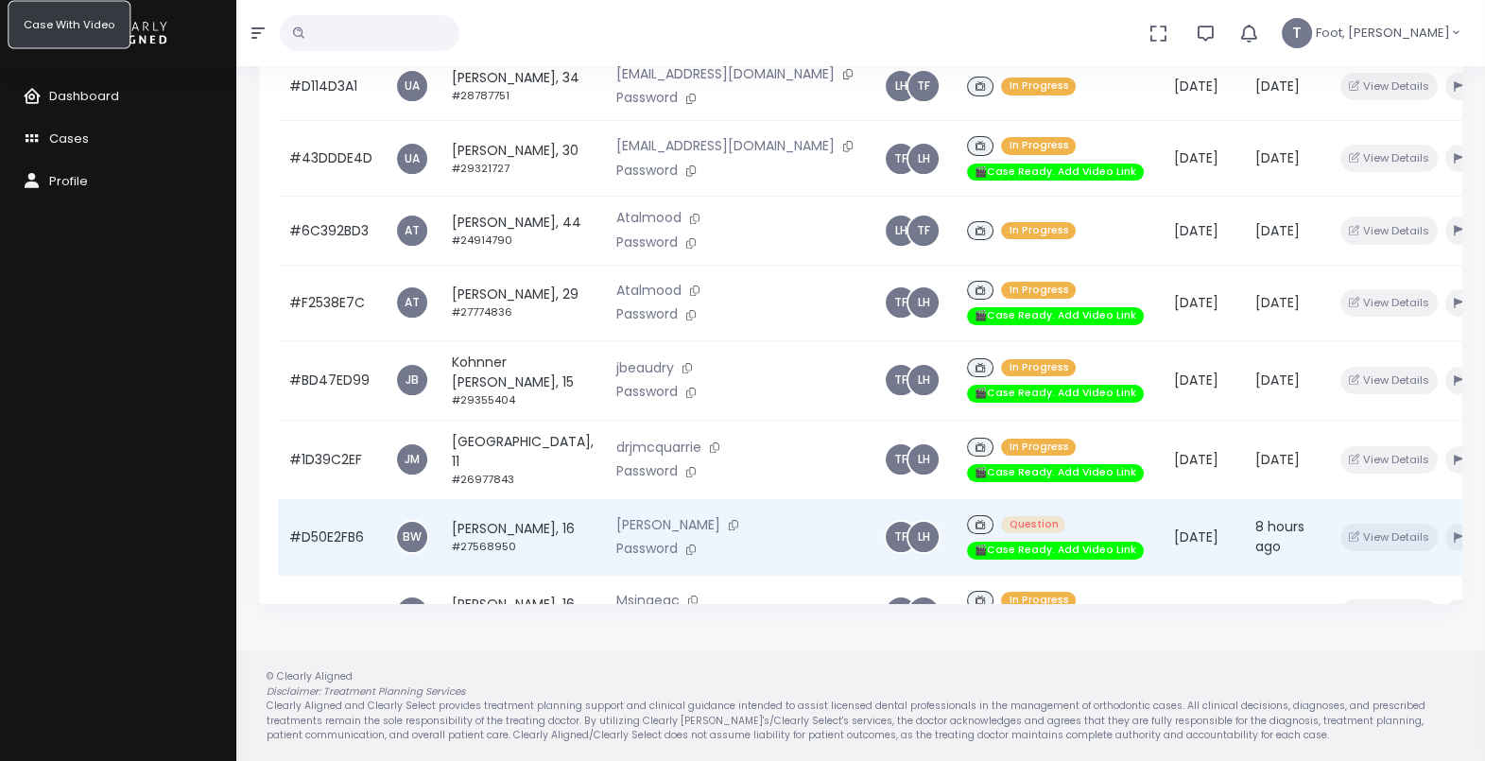
click at [520, 542] on td "[PERSON_NAME], 16 #27568950" at bounding box center [522, 537] width 164 height 76
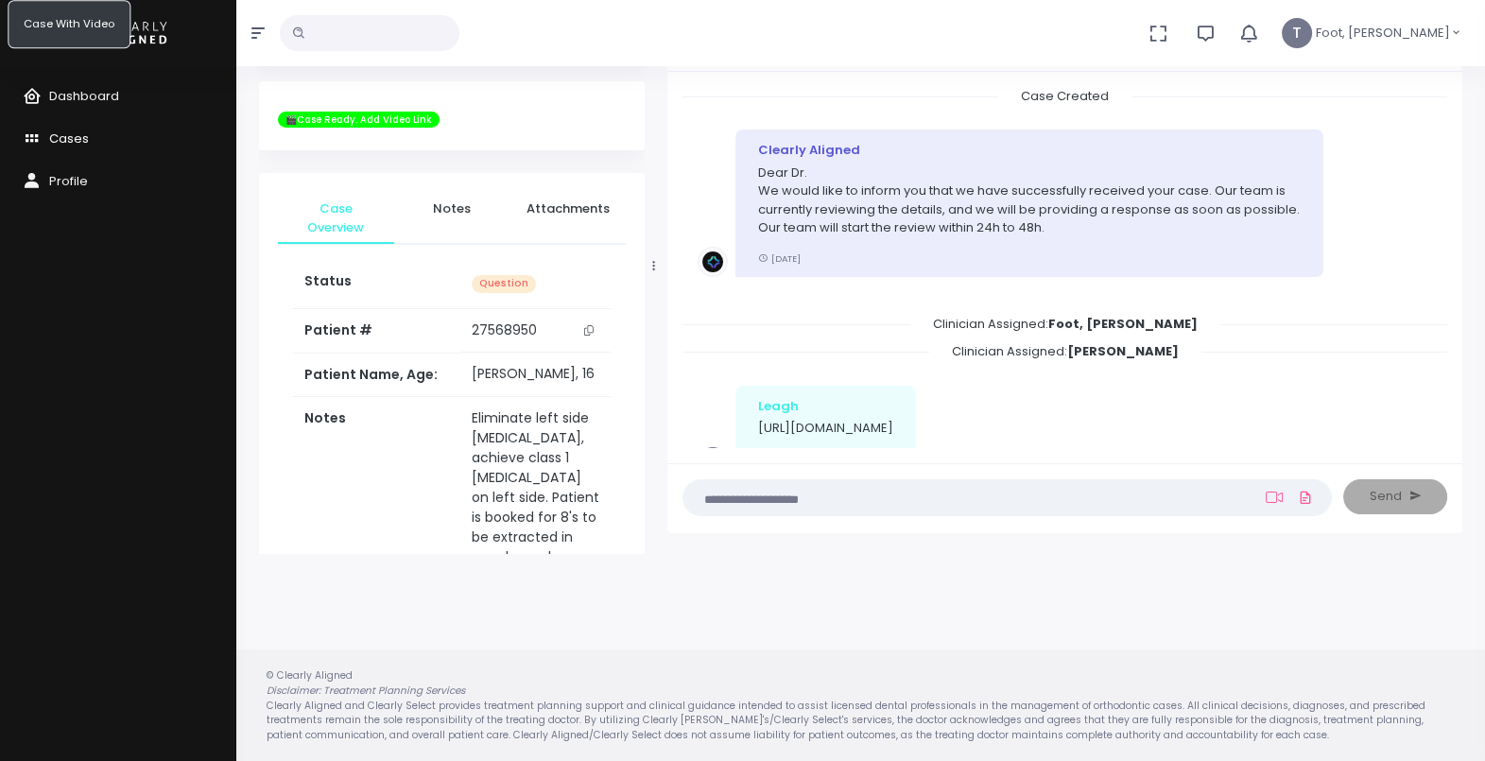
click at [61, 129] on span "Cases" at bounding box center [69, 138] width 40 height 18
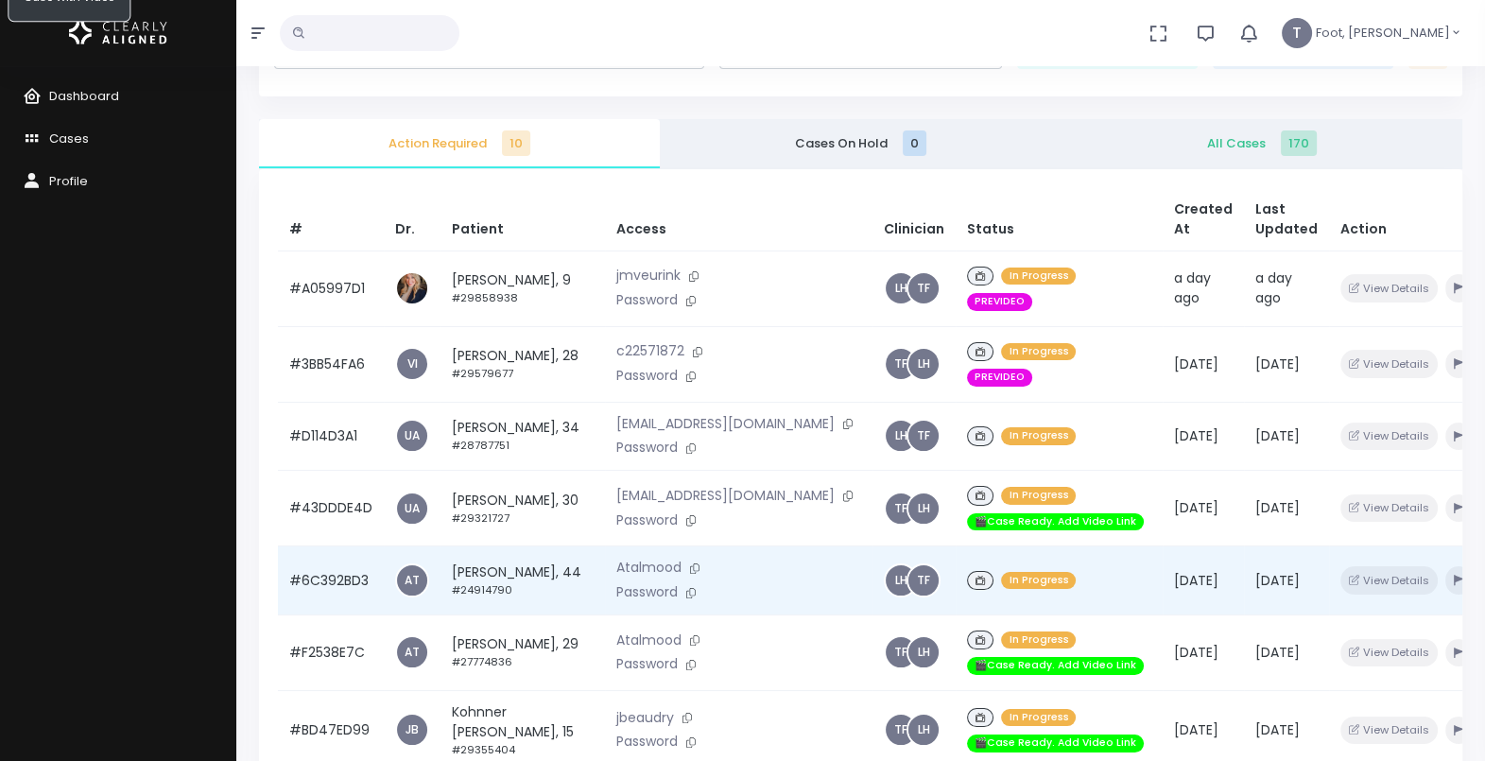
scroll to position [96, 0]
